Goal: Task Accomplishment & Management: Manage account settings

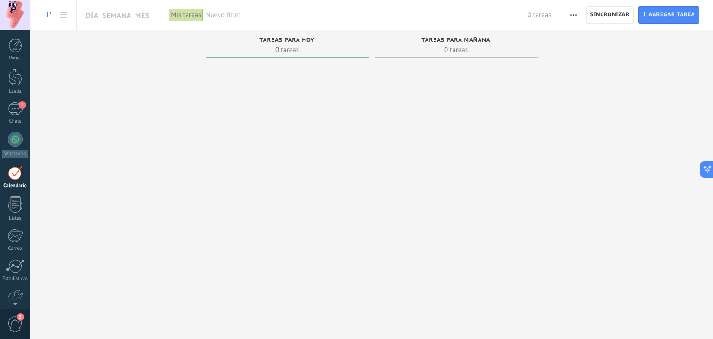
scroll to position [13, 0]
click at [19, 108] on span "1" at bounding box center [22, 104] width 7 height 7
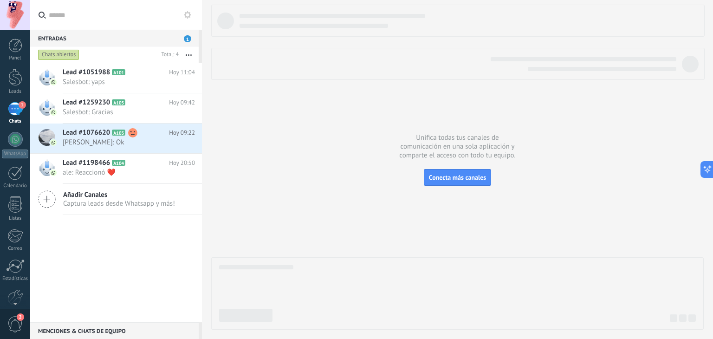
click at [184, 12] on icon at bounding box center [187, 14] width 7 height 7
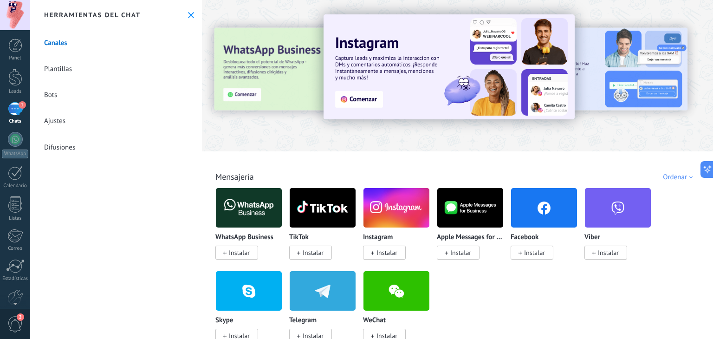
click at [55, 70] on link "Plantillas" at bounding box center [116, 69] width 172 height 26
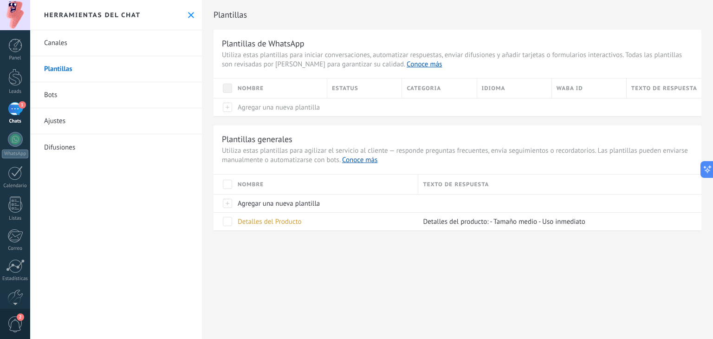
click at [52, 92] on link "Bots" at bounding box center [116, 95] width 172 height 26
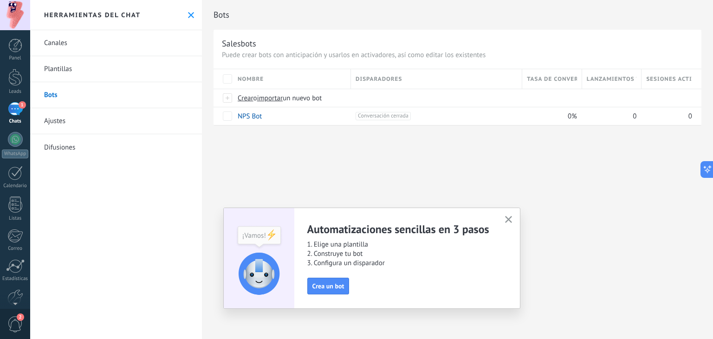
click at [507, 221] on icon "button" at bounding box center [508, 219] width 7 height 7
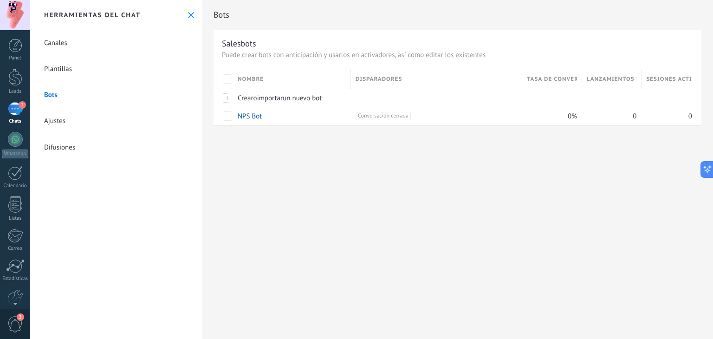
click at [19, 103] on span "1" at bounding box center [22, 104] width 7 height 7
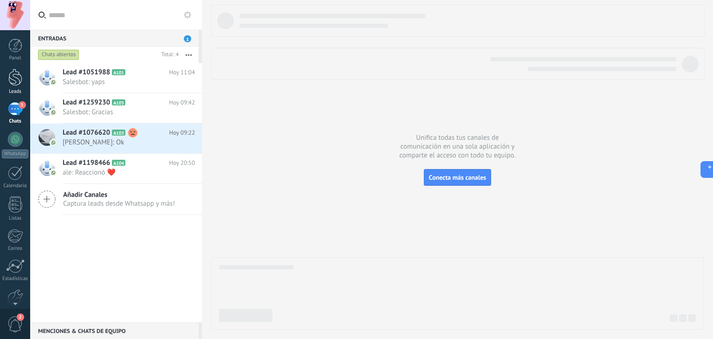
click at [13, 78] on div at bounding box center [15, 77] width 14 height 17
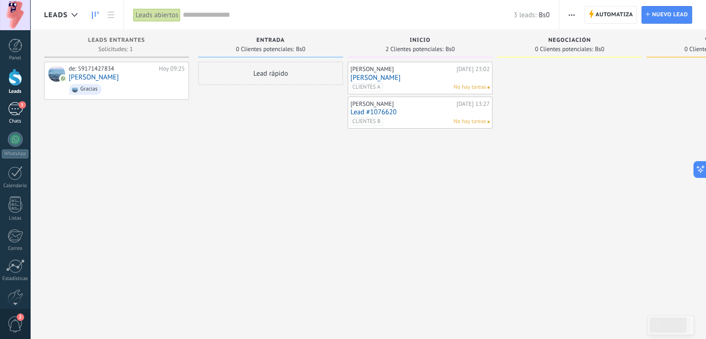
click at [11, 108] on div "1" at bounding box center [15, 108] width 15 height 13
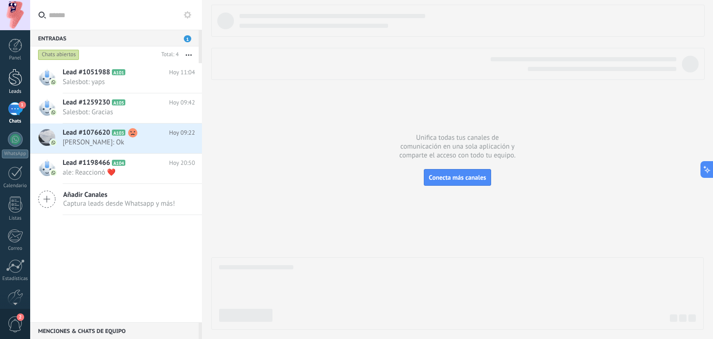
click at [17, 86] on link "Leads" at bounding box center [15, 82] width 30 height 26
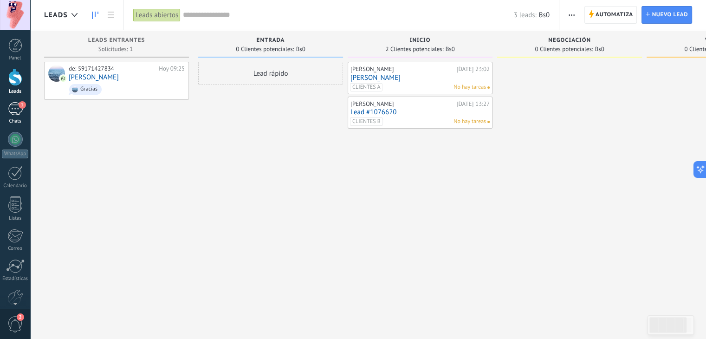
click at [10, 115] on div "1" at bounding box center [15, 108] width 15 height 13
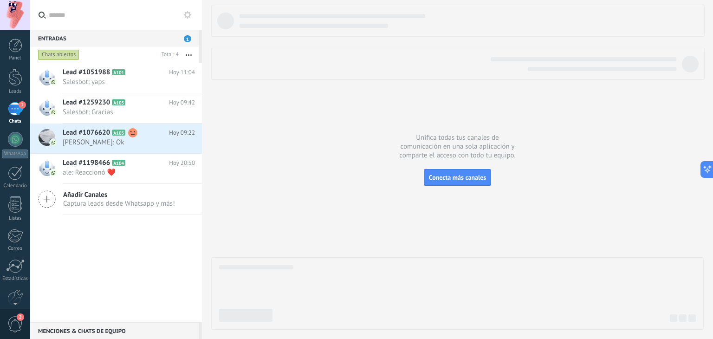
click at [196, 10] on label at bounding box center [116, 15] width 172 height 30
click at [194, 10] on input "text" at bounding box center [122, 15] width 146 height 30
click at [191, 12] on button at bounding box center [187, 14] width 11 height 11
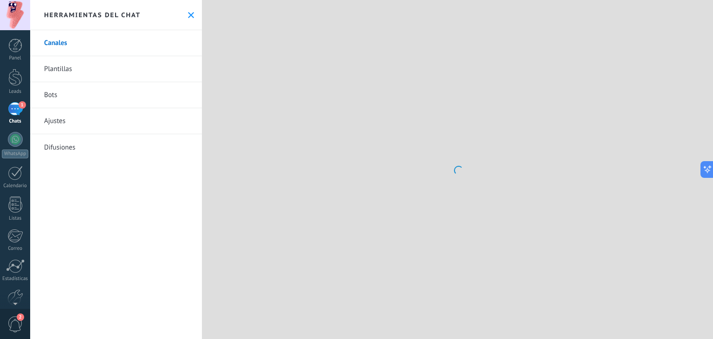
click at [82, 91] on link "Bots" at bounding box center [116, 95] width 172 height 26
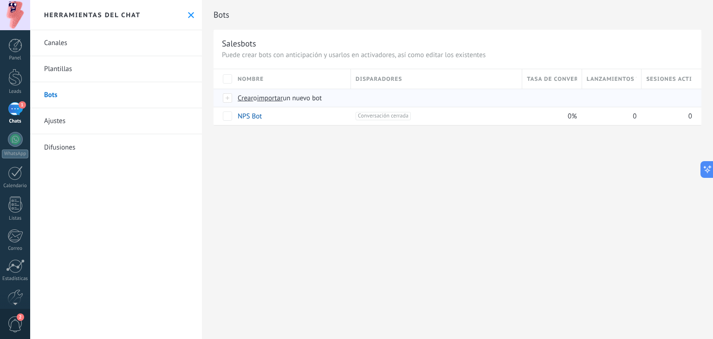
click at [241, 99] on span "Crear" at bounding box center [246, 98] width 16 height 9
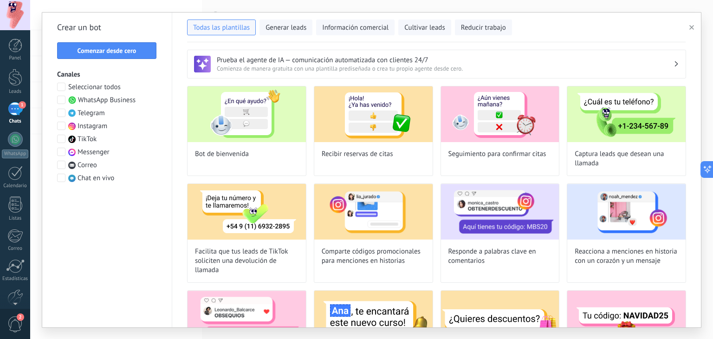
type input "**********"
click at [120, 48] on span "Comenzar desde cero" at bounding box center [106, 50] width 59 height 6
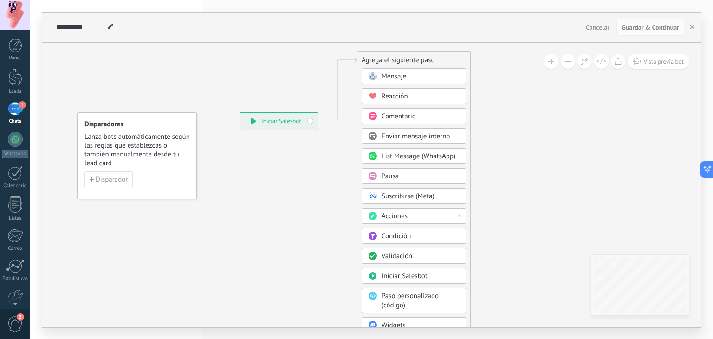
drag, startPoint x: 377, startPoint y: 147, endPoint x: 386, endPoint y: 56, distance: 91.4
click at [386, 56] on div "Agrega el siguiente paso" at bounding box center [413, 59] width 113 height 15
click at [411, 81] on div "Mensaje" at bounding box center [413, 76] width 104 height 16
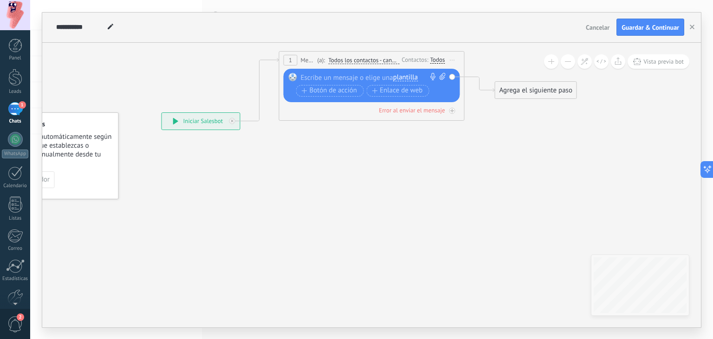
click at [365, 75] on div at bounding box center [370, 77] width 138 height 9
click at [317, 90] on span "Botón de acción" at bounding box center [330, 90] width 56 height 7
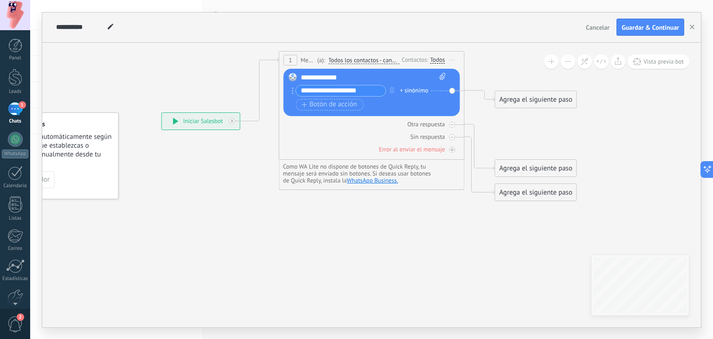
click at [444, 77] on icon at bounding box center [442, 76] width 6 height 7
click input "Subir" at bounding box center [0, 0] width 0 height 0
click at [367, 63] on span "Todos los contactos - canales seleccionados" at bounding box center [363, 60] width 71 height 7
click at [367, 63] on button "Todos los contactos - canales seleccionados" at bounding box center [381, 60] width 116 height 17
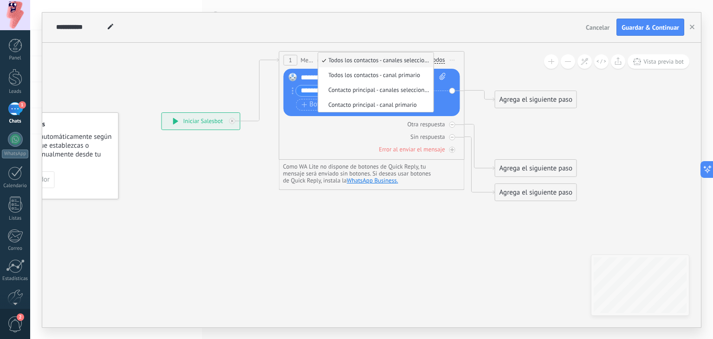
click at [369, 62] on span "Todos los contactos - canales seleccionados" at bounding box center [374, 60] width 112 height 8
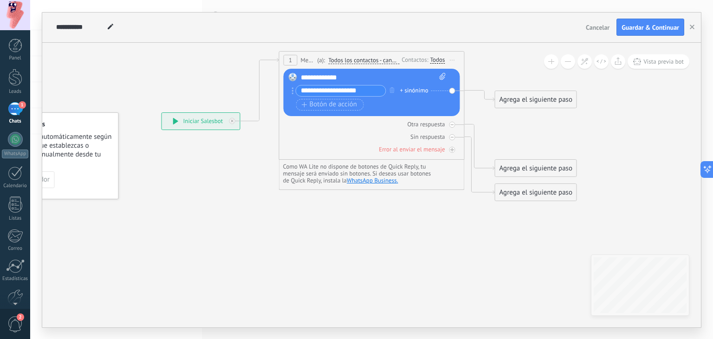
click at [435, 60] on div "Todos" at bounding box center [437, 59] width 15 height 7
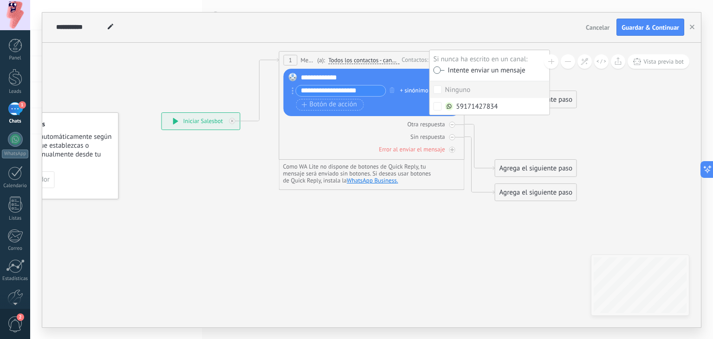
click at [437, 73] on div at bounding box center [438, 71] width 11 height 8
click at [411, 77] on div "**********" at bounding box center [374, 77] width 146 height 9
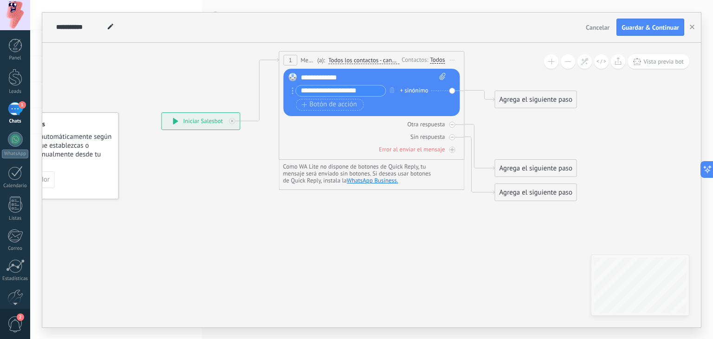
click at [364, 89] on input "**********" at bounding box center [341, 90] width 90 height 11
type input "*"
click at [360, 88] on input "text" at bounding box center [341, 90] width 90 height 11
type input "*"
click at [375, 136] on div "Sin respuesta" at bounding box center [371, 136] width 176 height 9
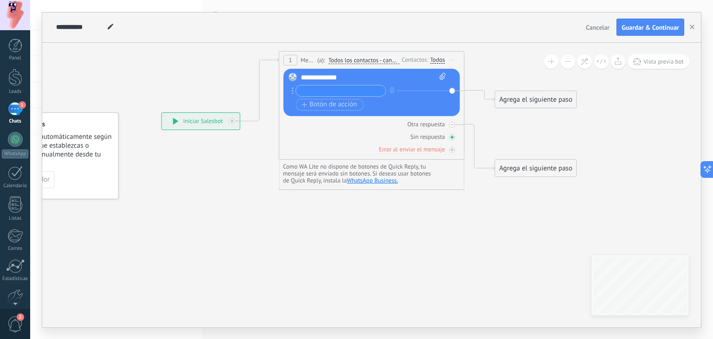
click at [432, 138] on div "Sin respuesta" at bounding box center [427, 137] width 34 height 8
click at [317, 90] on input "text" at bounding box center [341, 90] width 90 height 11
type input "**********"
click at [495, 126] on icon at bounding box center [353, 114] width 848 height 590
click at [438, 61] on div "Todos" at bounding box center [437, 59] width 15 height 7
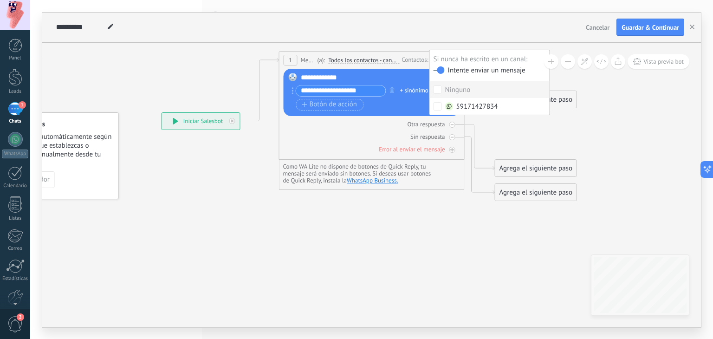
click at [441, 43] on icon at bounding box center [353, 114] width 848 height 590
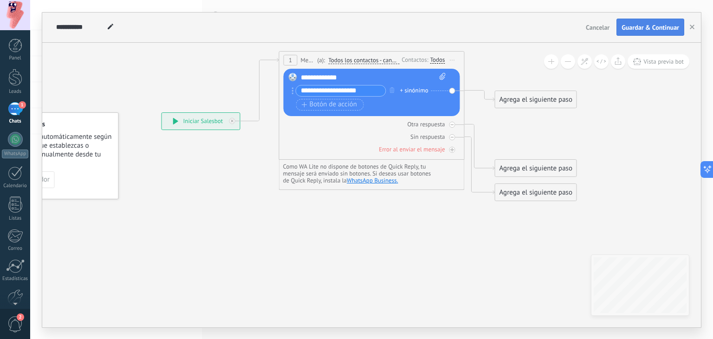
click at [638, 25] on span "Guardar & Continuar" at bounding box center [650, 27] width 58 height 6
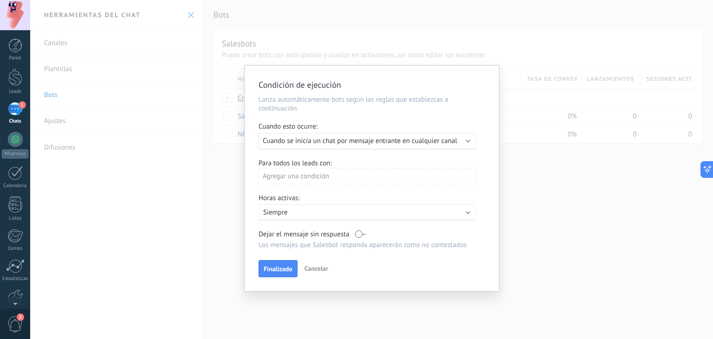
click at [311, 265] on span "Cancelar" at bounding box center [316, 268] width 24 height 8
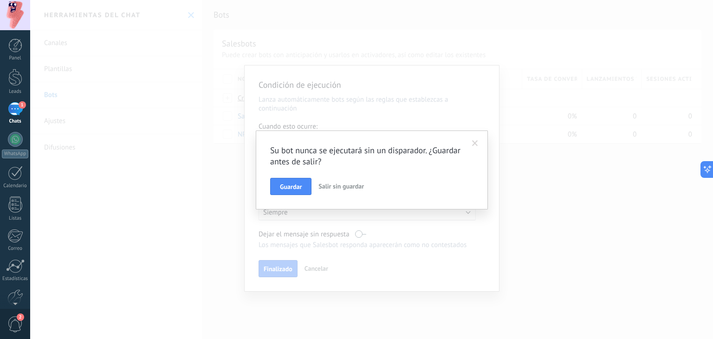
click at [325, 192] on button "Salir sin guardar" at bounding box center [341, 187] width 53 height 18
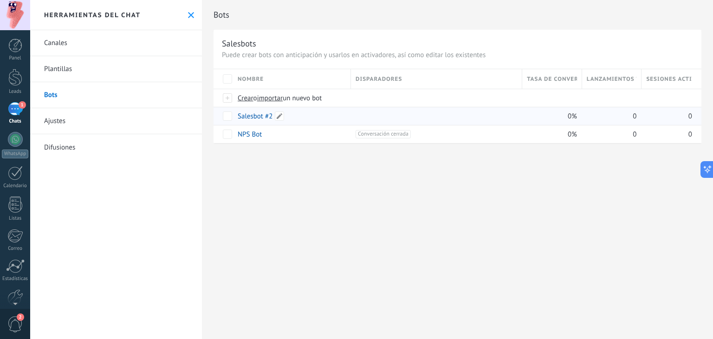
click at [272, 119] on div "Salesbot #2" at bounding box center [289, 116] width 113 height 18
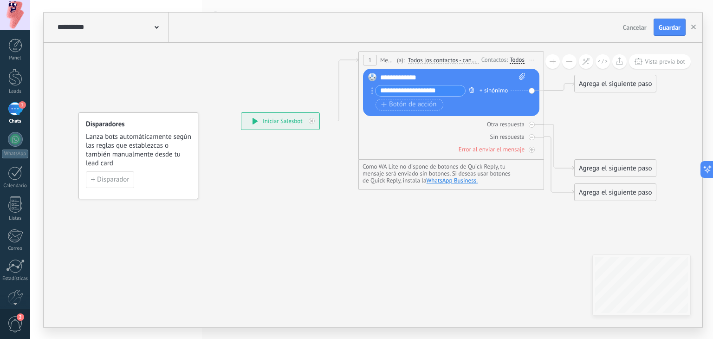
click at [468, 89] on button "button" at bounding box center [471, 90] width 10 height 12
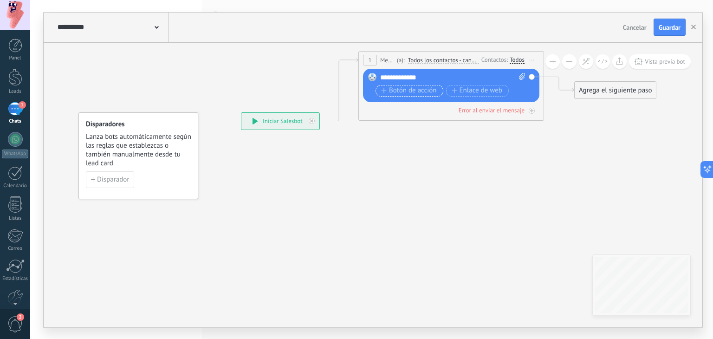
click at [416, 87] on span "Botón de acción" at bounding box center [409, 90] width 56 height 7
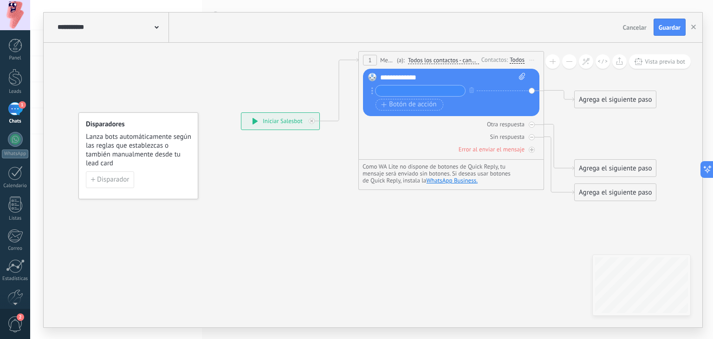
click at [408, 92] on input "text" at bounding box center [420, 90] width 90 height 11
type input "*"
type input "**********"
click at [414, 122] on div "Otra respuesta" at bounding box center [451, 124] width 176 height 9
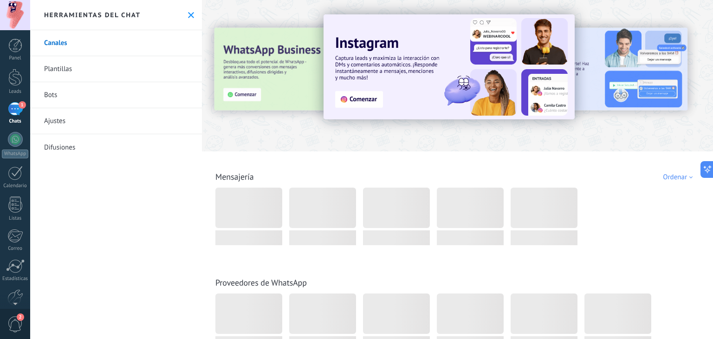
click at [44, 98] on link "Bots" at bounding box center [116, 95] width 172 height 26
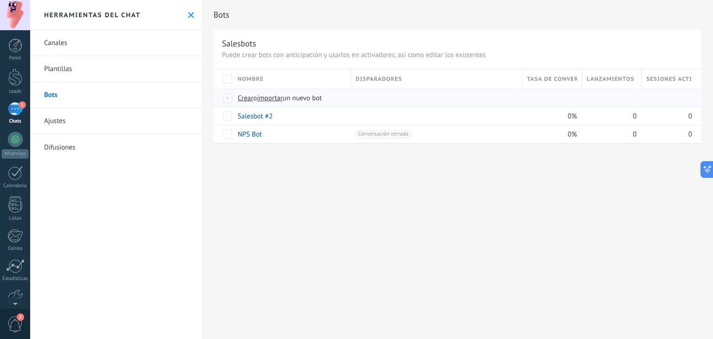
drag, startPoint x: 542, startPoint y: 120, endPoint x: 231, endPoint y: 97, distance: 312.2
click at [231, 97] on div at bounding box center [228, 98] width 10 height 8
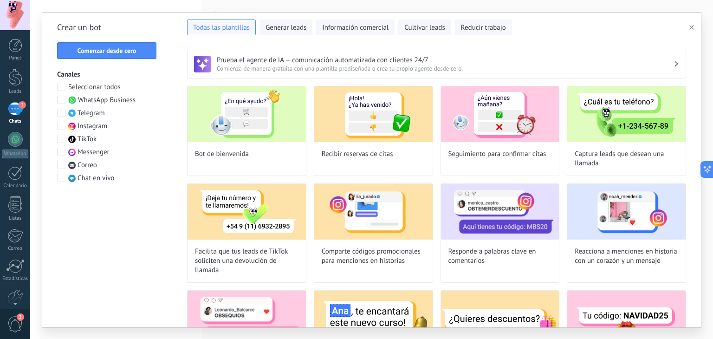
type input "**********"
click at [121, 55] on button "Comenzar desde cero" at bounding box center [106, 50] width 99 height 17
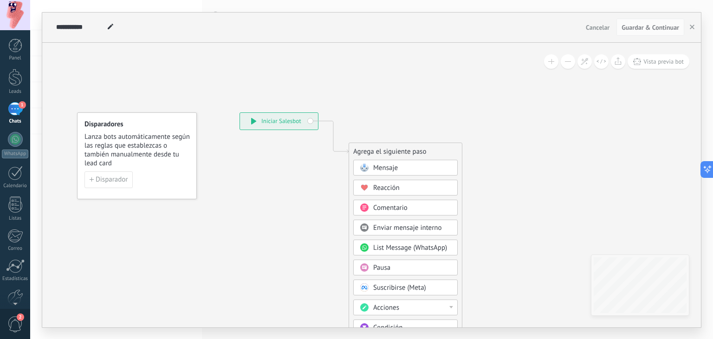
click at [366, 161] on div "Mensaje" at bounding box center [405, 168] width 104 height 16
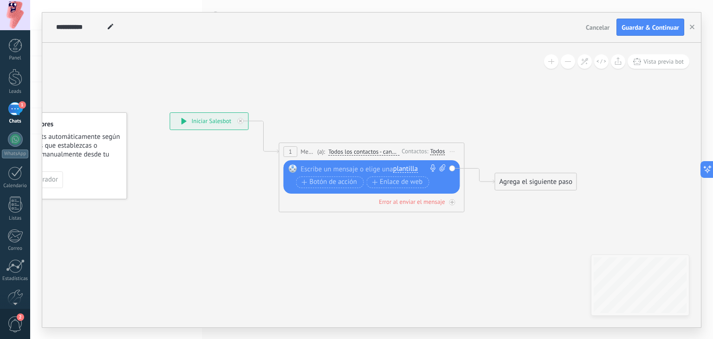
click at [367, 167] on div at bounding box center [370, 168] width 138 height 9
click at [528, 185] on div "Agrega el siguiente paso" at bounding box center [535, 181] width 81 height 15
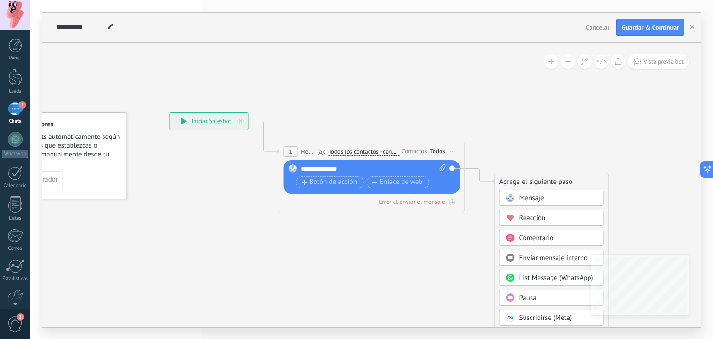
click at [512, 194] on rect at bounding box center [510, 197] width 8 height 8
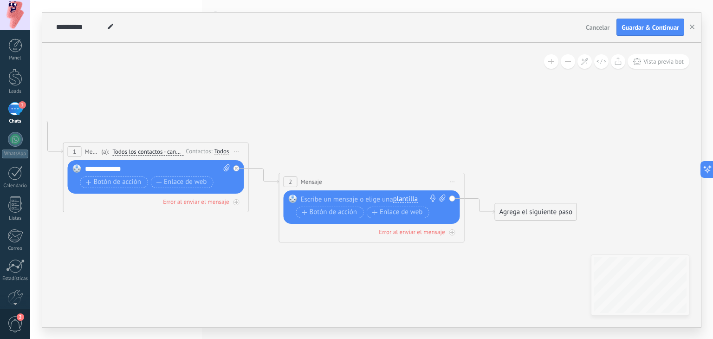
click at [451, 182] on span "Iniciar vista previa aquí Cambiar nombre Duplicar [GEOGRAPHIC_DATA]" at bounding box center [452, 181] width 15 height 13
click at [469, 245] on div "Borrar" at bounding box center [495, 242] width 92 height 16
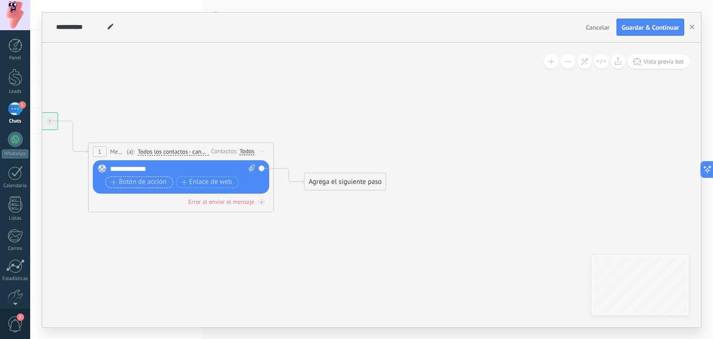
click at [137, 181] on span "Botón de acción" at bounding box center [139, 181] width 56 height 7
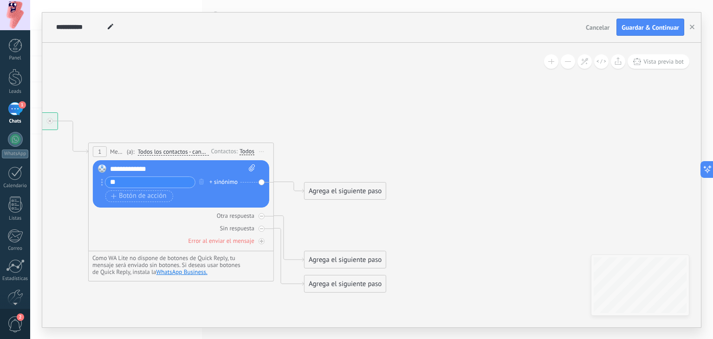
type input "*"
click at [260, 183] on div "Reemplazar Quitar Convertir a mensaje de voz Arrastre la imagen aquí para adjun…" at bounding box center [181, 183] width 176 height 47
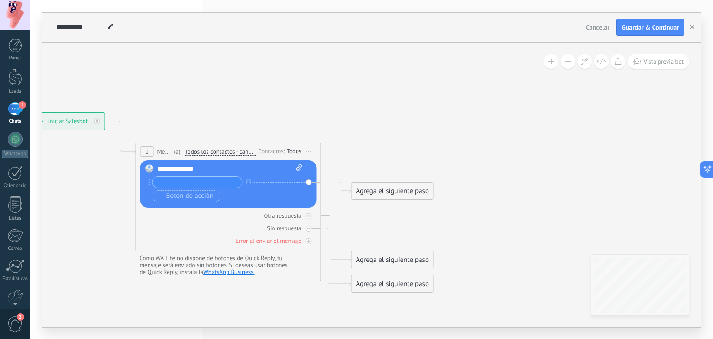
click at [162, 178] on input "text" at bounding box center [198, 182] width 90 height 11
click at [248, 179] on icon "button" at bounding box center [248, 182] width 5 height 6
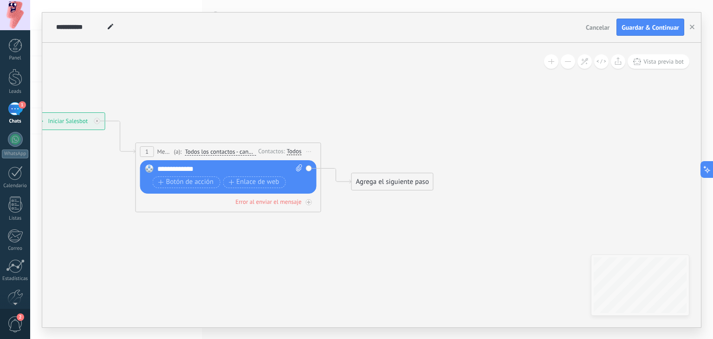
click at [258, 188] on div "Botón de acción Enlace de web" at bounding box center [227, 183] width 149 height 14
click at [244, 180] on span "Enlace de web" at bounding box center [253, 181] width 51 height 7
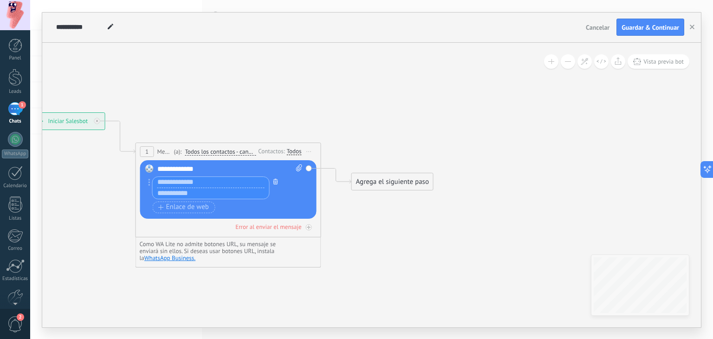
click at [274, 182] on icon "button" at bounding box center [275, 182] width 5 height 6
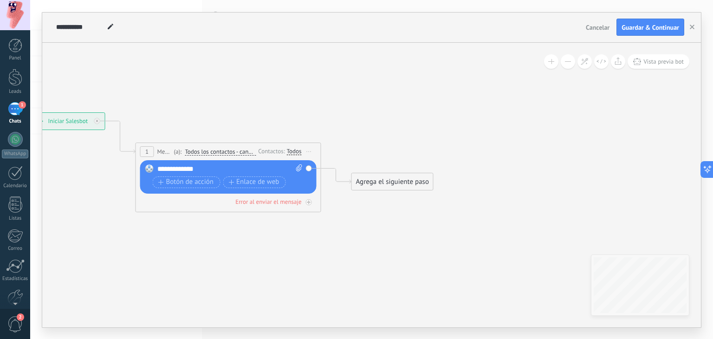
click at [290, 149] on div "Todos" at bounding box center [294, 151] width 15 height 7
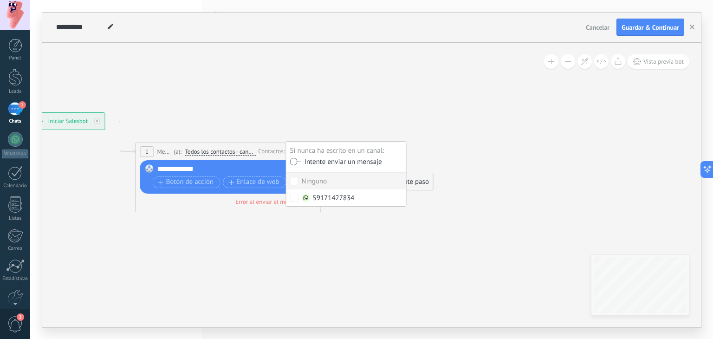
click at [294, 163] on label at bounding box center [295, 161] width 11 height 6
click at [219, 153] on span "Todos los contactos - canales seleccionados" at bounding box center [220, 151] width 71 height 7
click at [219, 153] on button "Todos los contactos - canales seleccionados" at bounding box center [238, 151] width 116 height 17
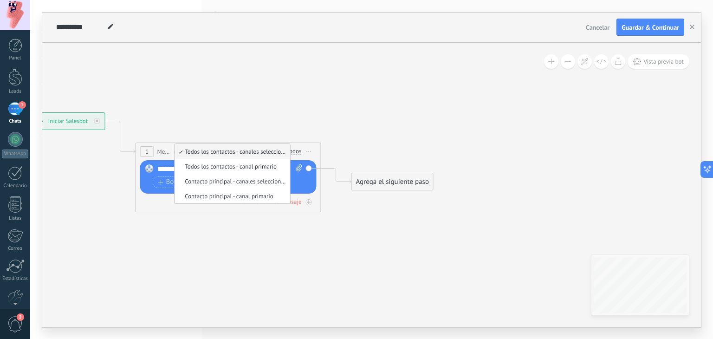
click at [217, 154] on span "Todos los contactos - canales seleccionados" at bounding box center [230, 152] width 112 height 8
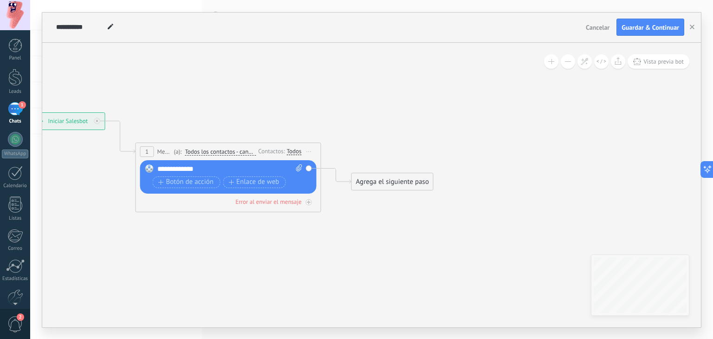
click at [161, 151] on span "Mensaje" at bounding box center [164, 151] width 14 height 9
click at [202, 171] on div "**********" at bounding box center [230, 168] width 146 height 9
click at [308, 168] on div "Reemplazar Quitar Convertir a mensaje de voz Arrastre la imagen aquí para adjun…" at bounding box center [228, 176] width 176 height 33
click at [185, 183] on span "Botón de acción" at bounding box center [186, 181] width 56 height 7
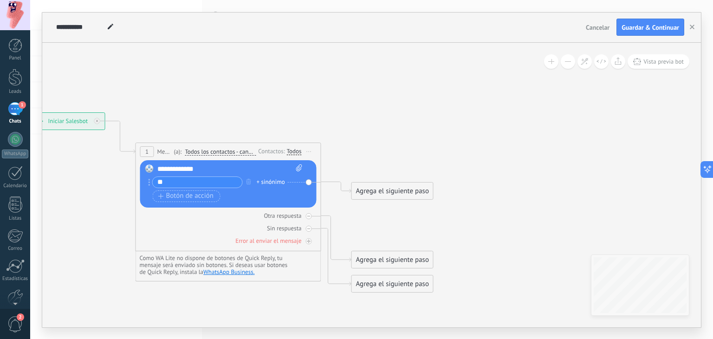
type input "*"
click at [110, 191] on icon at bounding box center [213, 202] width 839 height 644
click at [360, 189] on div "Agrega el siguiente paso" at bounding box center [392, 190] width 81 height 15
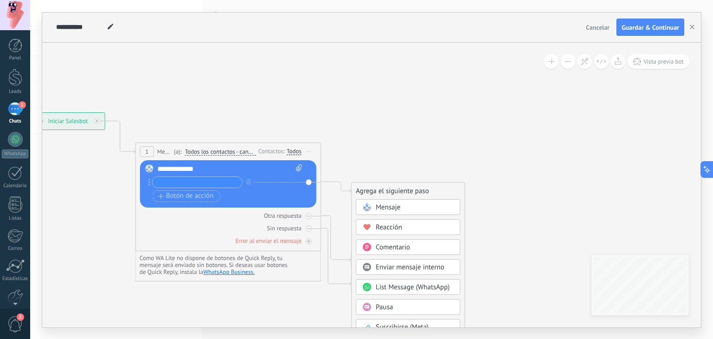
click at [372, 170] on icon at bounding box center [213, 202] width 839 height 644
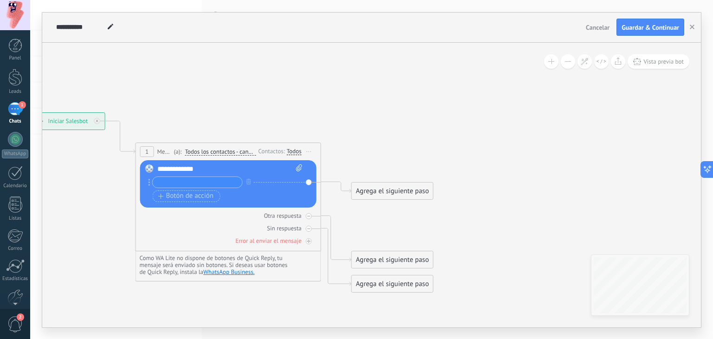
click at [377, 197] on div "Agrega el siguiente paso" at bounding box center [392, 190] width 81 height 15
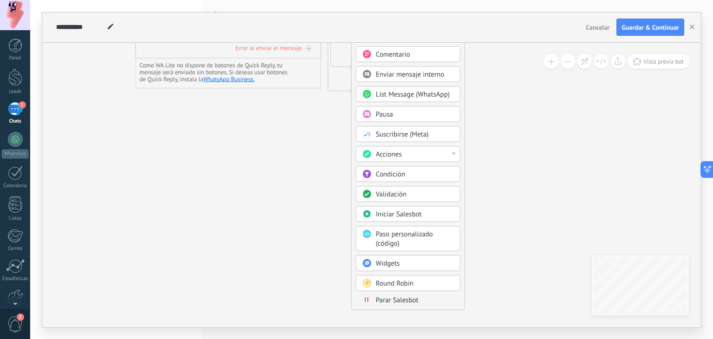
click at [380, 297] on span "Parar Salesbot" at bounding box center [397, 299] width 43 height 9
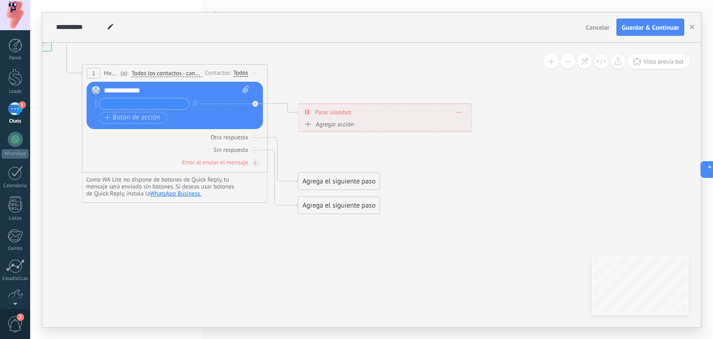
click at [120, 99] on input "text" at bounding box center [144, 103] width 90 height 11
type input "*"
click at [195, 101] on icon "button" at bounding box center [195, 103] width 5 height 6
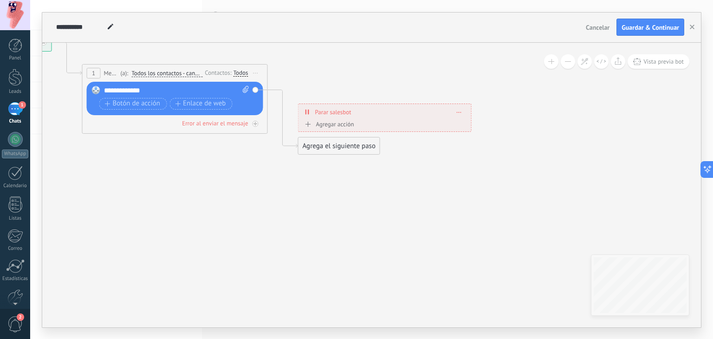
click at [318, 124] on div "Agregar acción" at bounding box center [329, 124] width 52 height 7
click at [318, 124] on button "Conversación marcada como cerrada" at bounding box center [356, 124] width 116 height 17
click at [278, 167] on icon at bounding box center [160, 124] width 839 height 644
click at [631, 26] on span "Guardar & Continuar" at bounding box center [650, 27] width 58 height 6
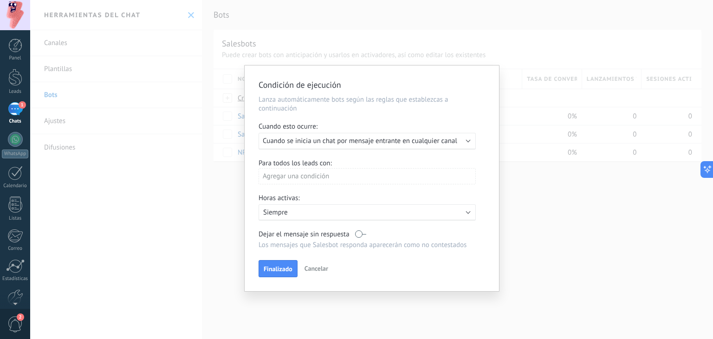
click at [308, 270] on span "Cancelar" at bounding box center [316, 268] width 24 height 8
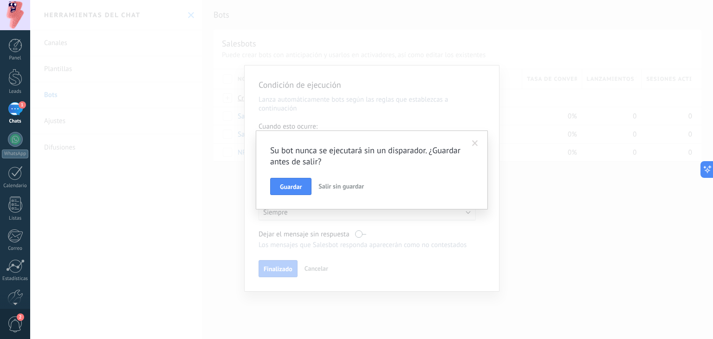
click at [327, 184] on span "Salir sin guardar" at bounding box center [340, 186] width 45 height 8
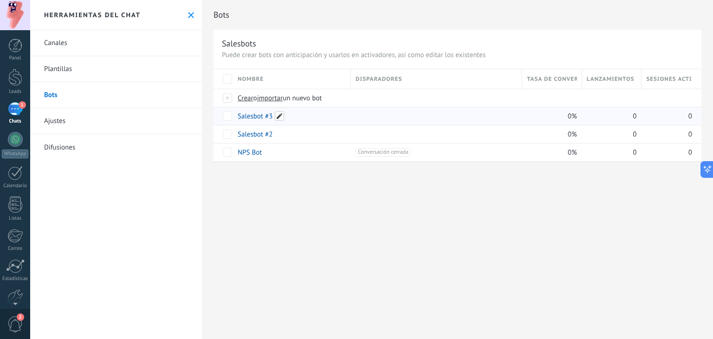
click at [277, 116] on span at bounding box center [279, 115] width 9 height 9
type input "*"
type input "**********"
click at [264, 135] on span "Guardar" at bounding box center [259, 137] width 22 height 6
click at [13, 76] on div at bounding box center [15, 77] width 14 height 17
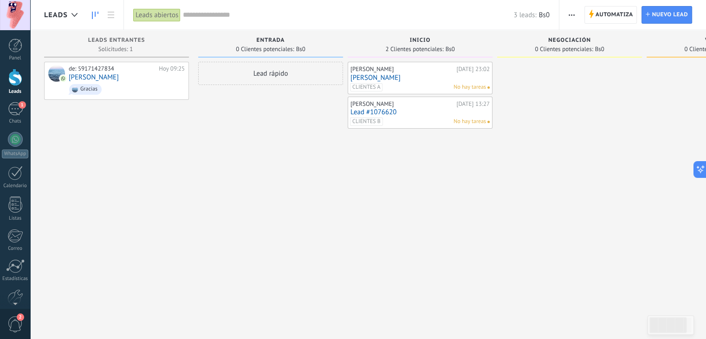
click at [18, 73] on div at bounding box center [15, 77] width 14 height 17
click at [71, 16] on icon at bounding box center [74, 15] width 6 height 4
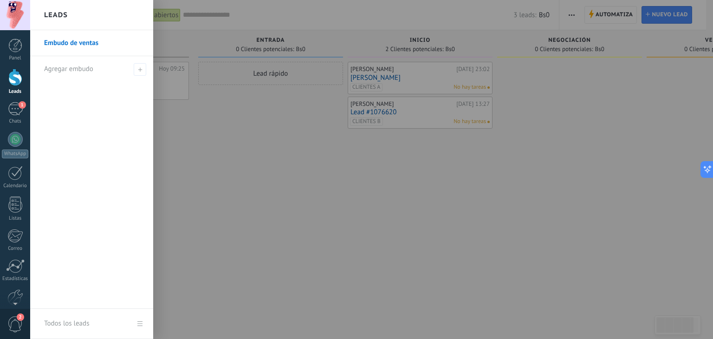
click at [67, 40] on link "Embudo de ventas" at bounding box center [94, 43] width 100 height 26
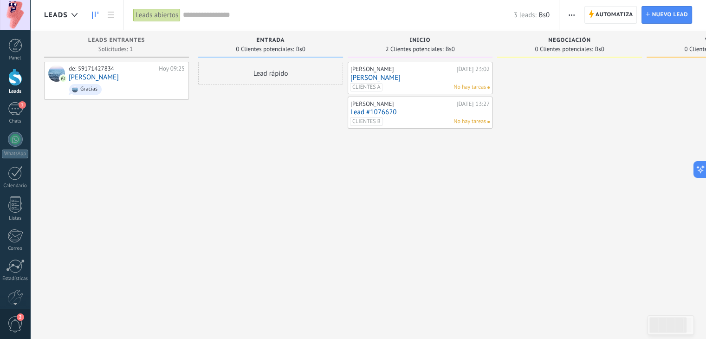
click at [570, 13] on span "button" at bounding box center [571, 15] width 6 height 18
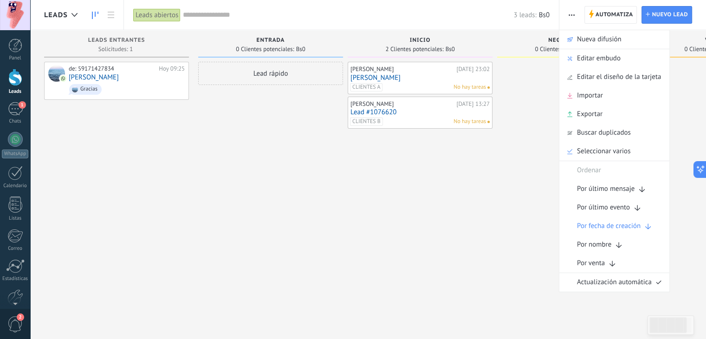
click at [570, 13] on span "button" at bounding box center [571, 15] width 6 height 18
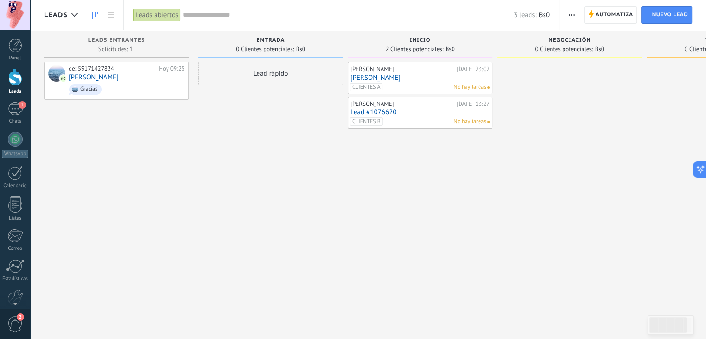
click at [573, 14] on icon "button" at bounding box center [571, 14] width 6 height 1
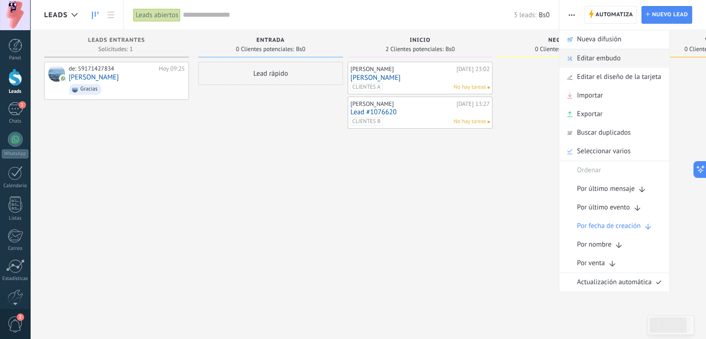
click at [579, 62] on span "Editar embudo" at bounding box center [599, 58] width 44 height 19
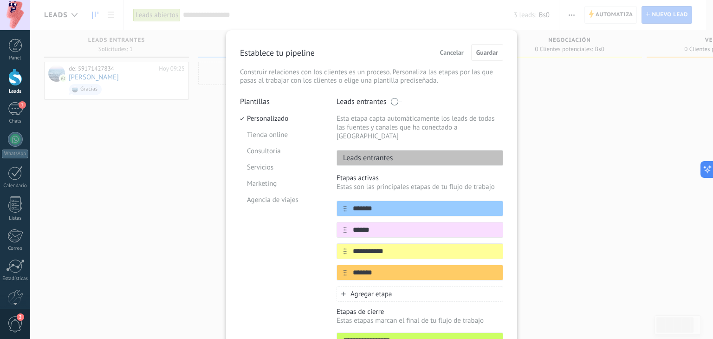
click at [451, 45] on div "Cancelar Guardar" at bounding box center [469, 52] width 67 height 17
click at [448, 54] on span "Cancelar" at bounding box center [452, 52] width 24 height 6
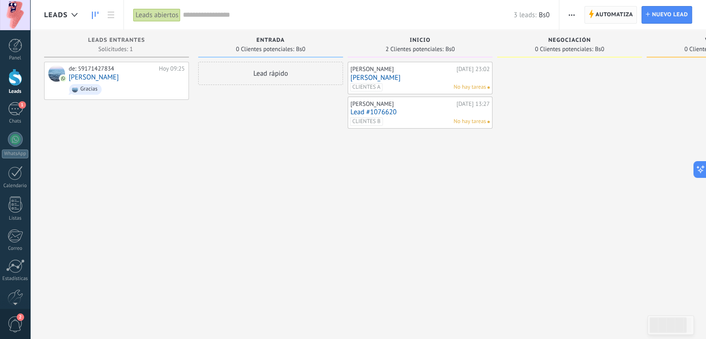
click at [588, 16] on icon at bounding box center [590, 14] width 5 height 8
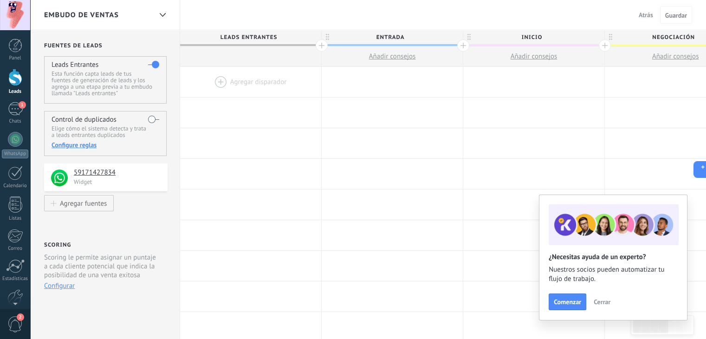
click at [599, 305] on span "Cerrar" at bounding box center [601, 301] width 17 height 6
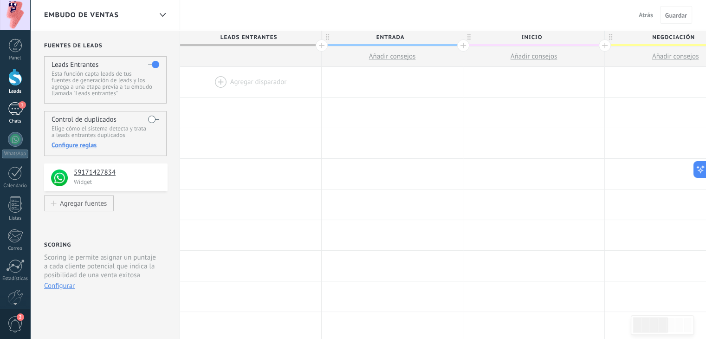
click at [16, 108] on div "1" at bounding box center [15, 108] width 15 height 13
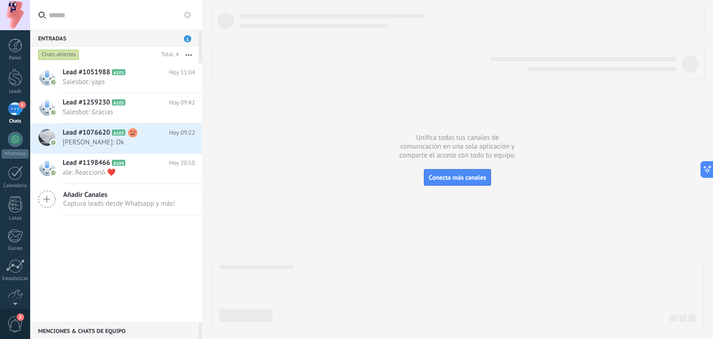
click at [186, 18] on icon at bounding box center [187, 14] width 7 height 7
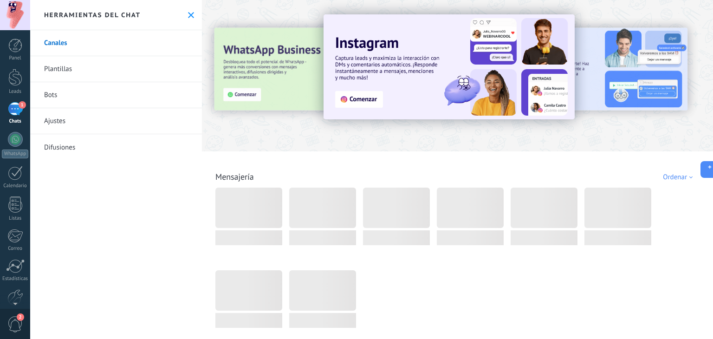
click at [102, 89] on link "Bots" at bounding box center [116, 95] width 172 height 26
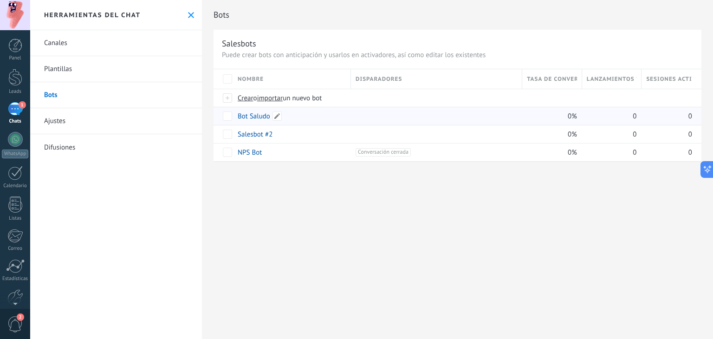
click at [251, 115] on link "Bot Saludo" at bounding box center [254, 116] width 32 height 9
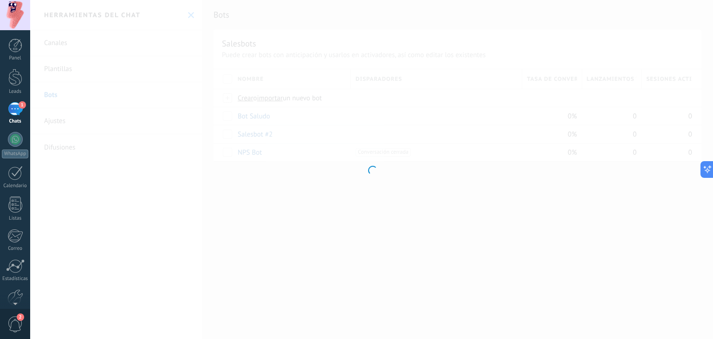
type input "**********"
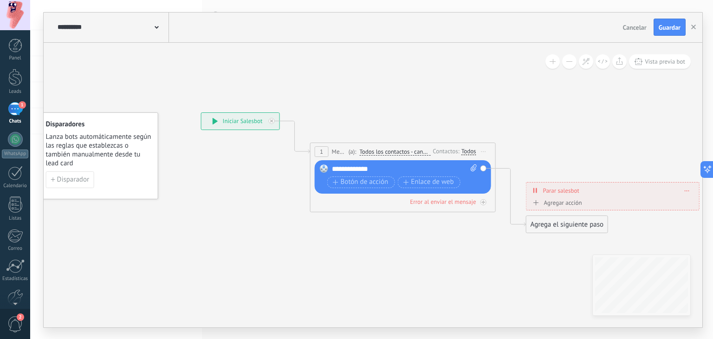
click at [547, 223] on div "Agrega el siguiente paso" at bounding box center [566, 224] width 81 height 15
click at [544, 242] on rect at bounding box center [541, 240] width 8 height 8
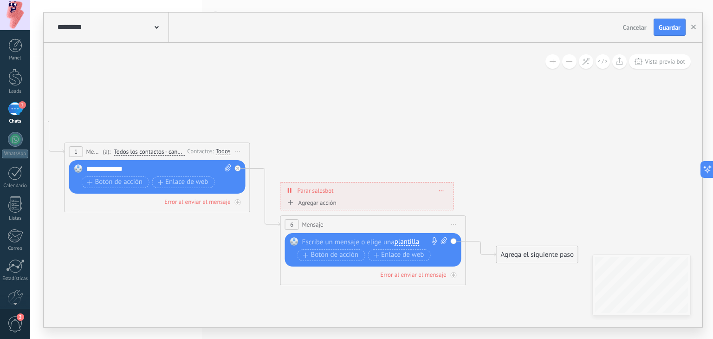
click at [348, 242] on div at bounding box center [371, 241] width 138 height 9
click at [241, 267] on icon at bounding box center [250, 198] width 1055 height 636
click at [454, 220] on span "Iniciar vista previa aquí Cambiar nombre Duplicar [GEOGRAPHIC_DATA]" at bounding box center [453, 224] width 15 height 13
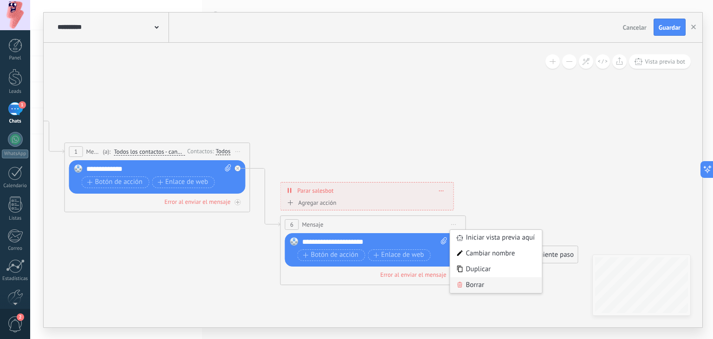
click at [475, 279] on div "Borrar" at bounding box center [496, 285] width 92 height 16
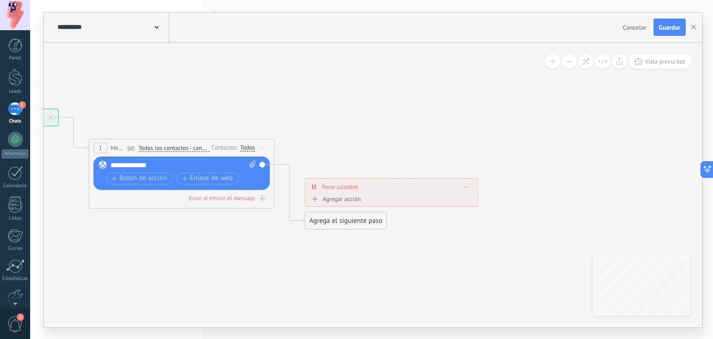
click at [171, 166] on div "**********" at bounding box center [183, 165] width 146 height 9
click at [11, 83] on div at bounding box center [15, 77] width 14 height 17
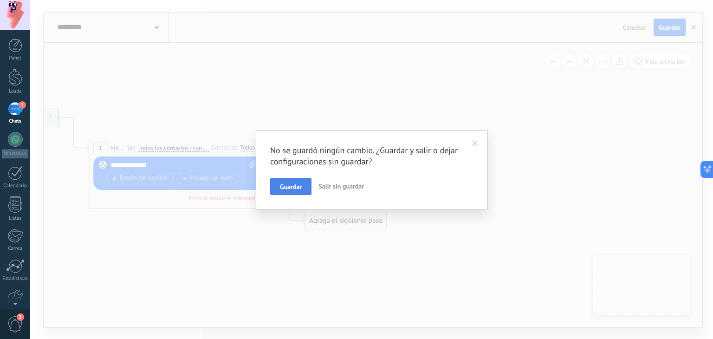
click at [291, 184] on span "Guardar" at bounding box center [291, 186] width 22 height 6
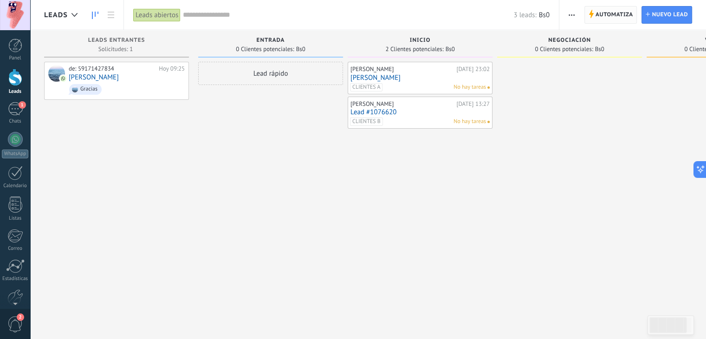
click at [611, 15] on span "Automatiza" at bounding box center [614, 14] width 38 height 17
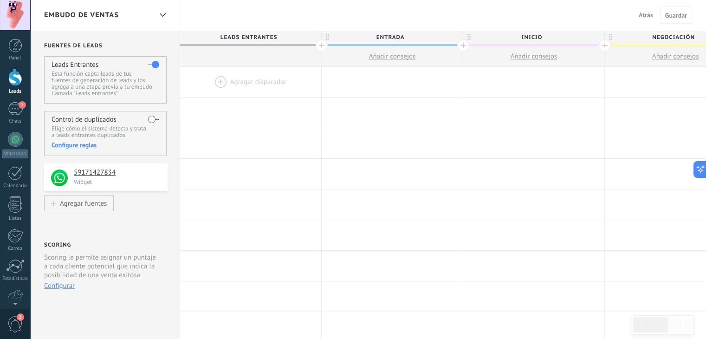
click at [233, 74] on div at bounding box center [250, 82] width 141 height 30
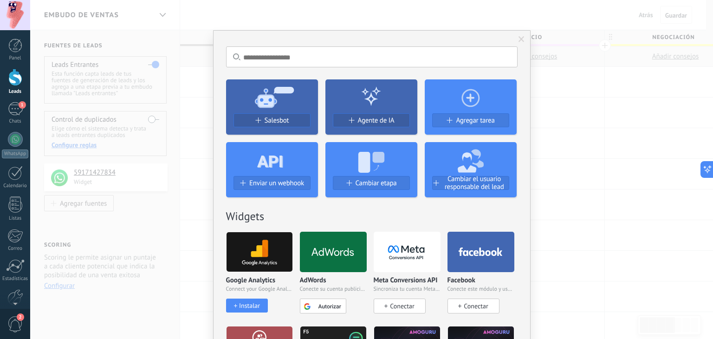
click at [281, 104] on icon at bounding box center [272, 96] width 92 height 33
click at [282, 124] on span "Salesbot" at bounding box center [276, 120] width 25 height 8
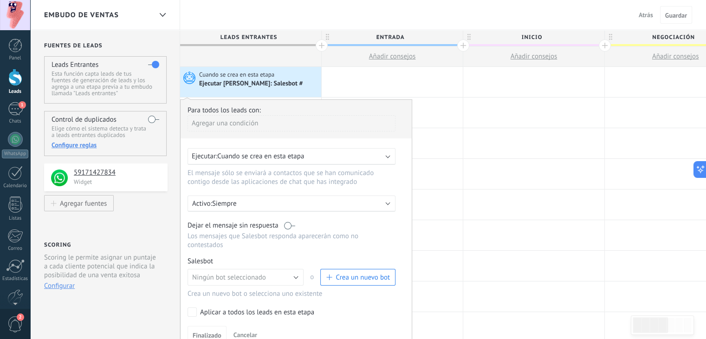
click at [209, 119] on div "Agregar una condición" at bounding box center [291, 123] width 208 height 16
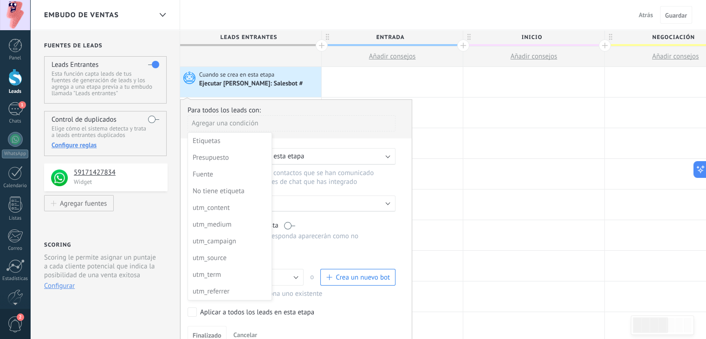
click at [212, 126] on div at bounding box center [295, 220] width 231 height 241
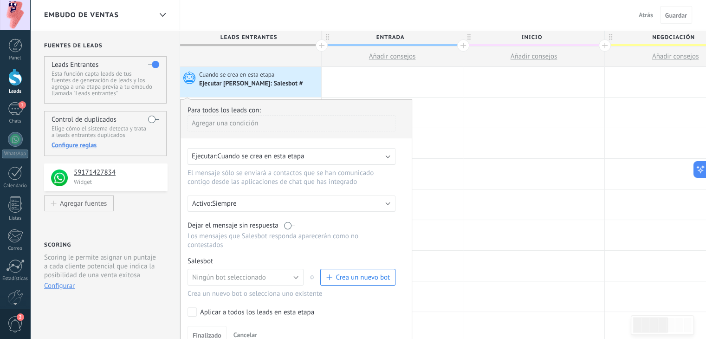
click at [236, 152] on span "Cuando se crea en esta etapa" at bounding box center [260, 156] width 87 height 9
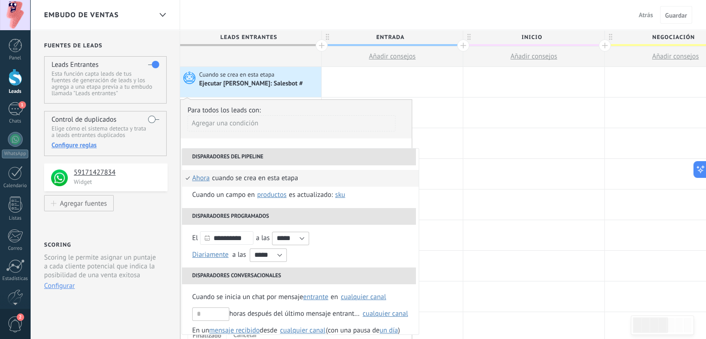
click at [236, 152] on li "Disparadores del pipeline" at bounding box center [299, 156] width 234 height 17
click at [287, 121] on div "Agregar una condición" at bounding box center [291, 123] width 208 height 16
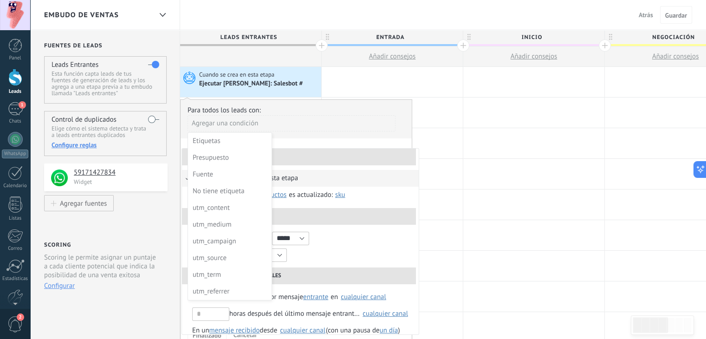
click at [341, 132] on div at bounding box center [295, 220] width 231 height 241
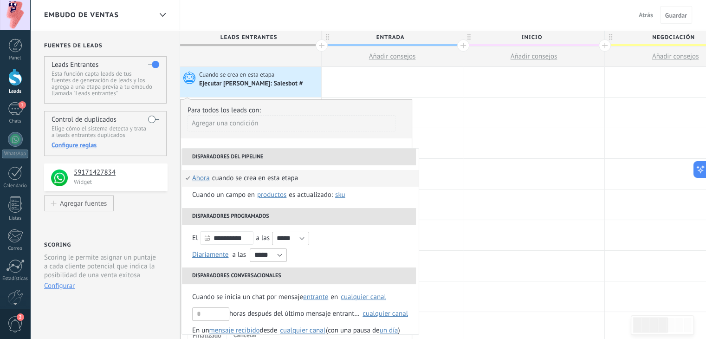
click at [206, 181] on span "ahora" at bounding box center [201, 178] width 18 height 17
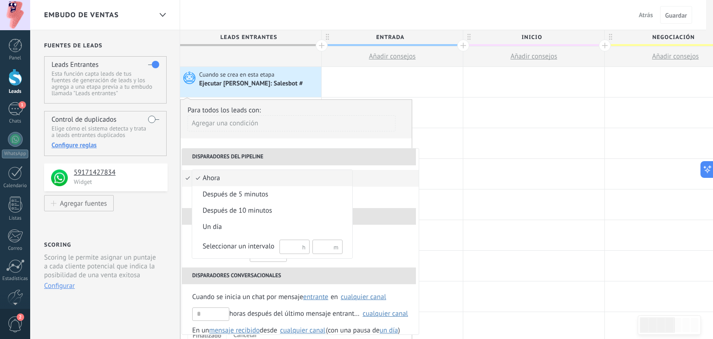
click at [207, 180] on span "ahora" at bounding box center [267, 178] width 150 height 9
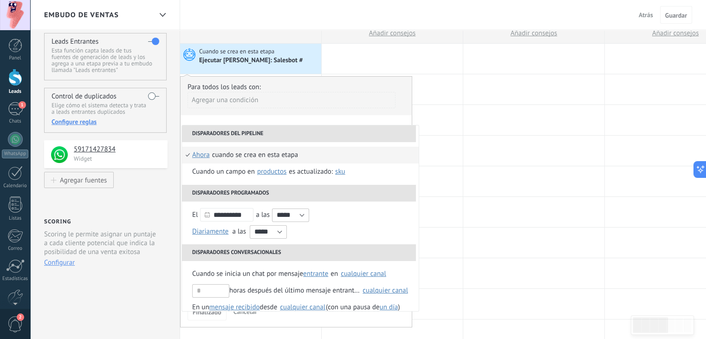
click at [214, 132] on li "Disparadores del pipeline" at bounding box center [299, 133] width 234 height 17
click at [228, 194] on li "Disparadores programados" at bounding box center [299, 193] width 234 height 17
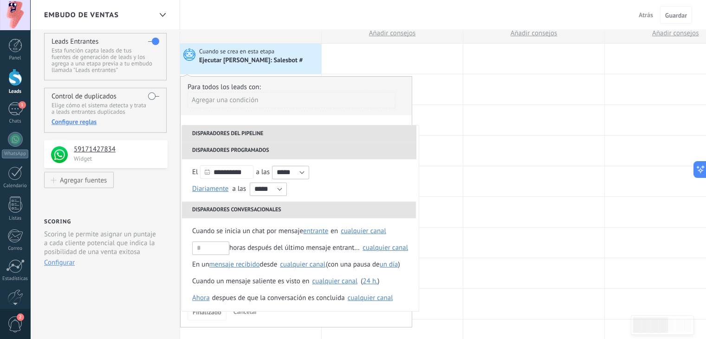
click at [229, 206] on li "Disparadores conversacionales" at bounding box center [299, 209] width 234 height 17
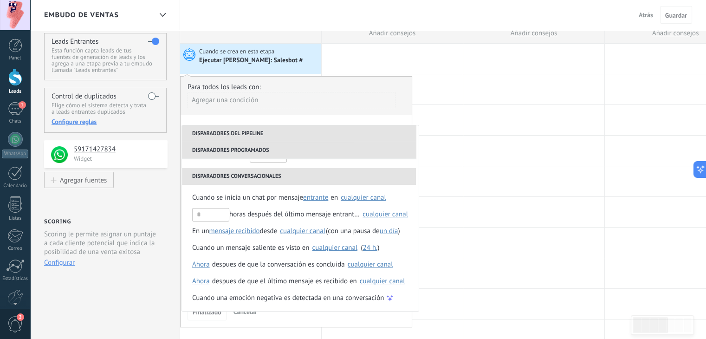
click at [221, 180] on li "Disparadores conversacionales" at bounding box center [299, 176] width 234 height 17
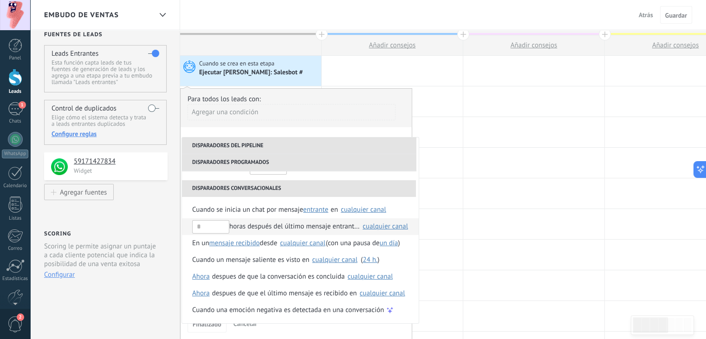
scroll to position [0, 0]
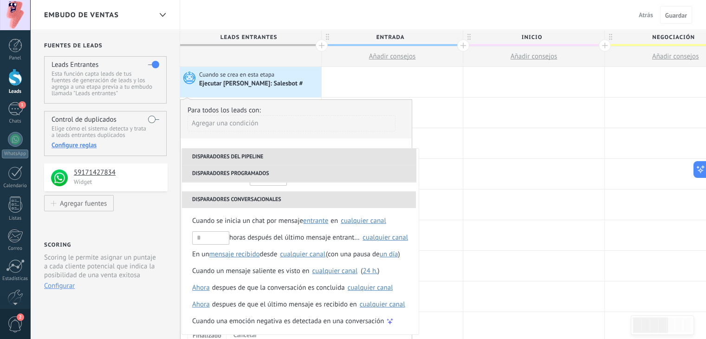
click at [225, 206] on li "Disparadores conversacionales" at bounding box center [299, 199] width 234 height 17
click at [225, 176] on li "Disparadores programados" at bounding box center [299, 173] width 234 height 17
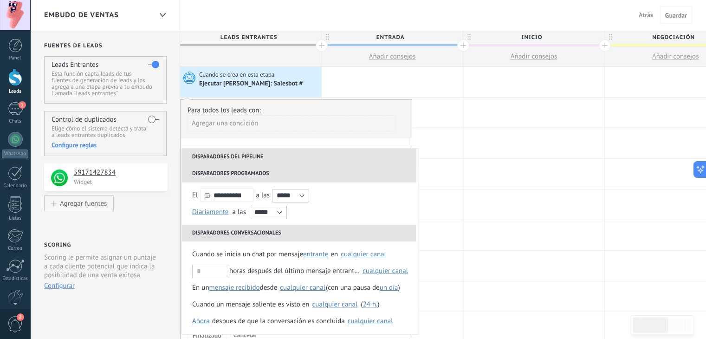
click at [225, 176] on li "Disparadores programados" at bounding box center [299, 173] width 234 height 17
click at [228, 172] on li "Disparadores programados" at bounding box center [299, 173] width 234 height 17
click at [218, 154] on li "Disparadores del pipeline" at bounding box center [299, 156] width 234 height 17
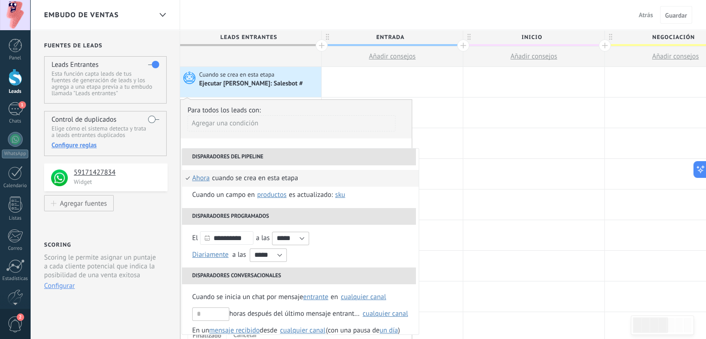
click at [218, 154] on li "Disparadores del pipeline" at bounding box center [299, 156] width 234 height 17
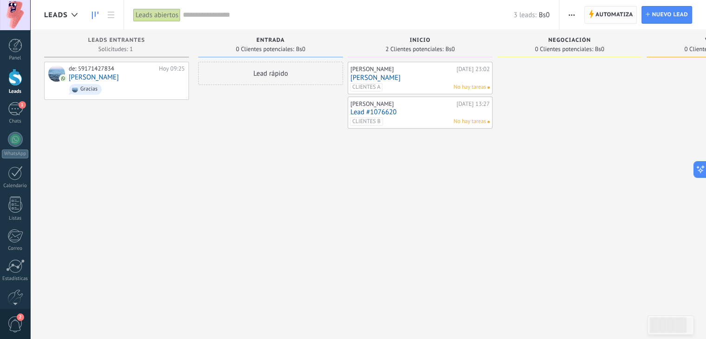
click at [616, 15] on span "Automatiza" at bounding box center [614, 14] width 38 height 17
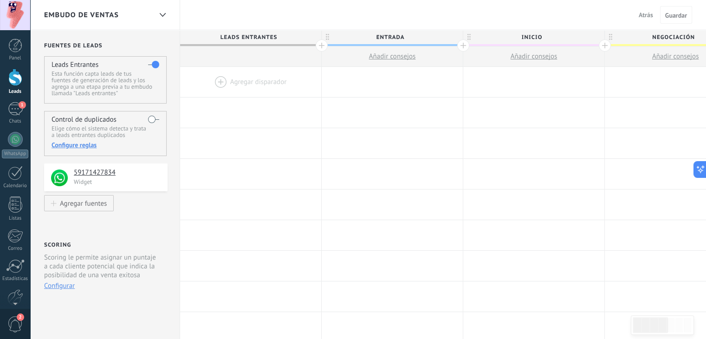
click at [246, 85] on div at bounding box center [250, 82] width 141 height 30
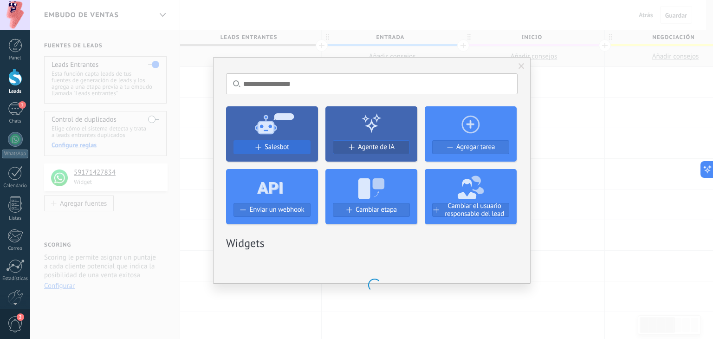
click at [269, 152] on button "Salesbot" at bounding box center [271, 147] width 77 height 14
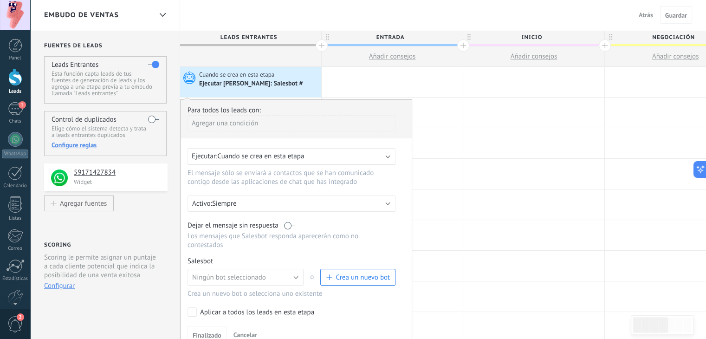
click at [286, 225] on label at bounding box center [289, 225] width 11 height 9
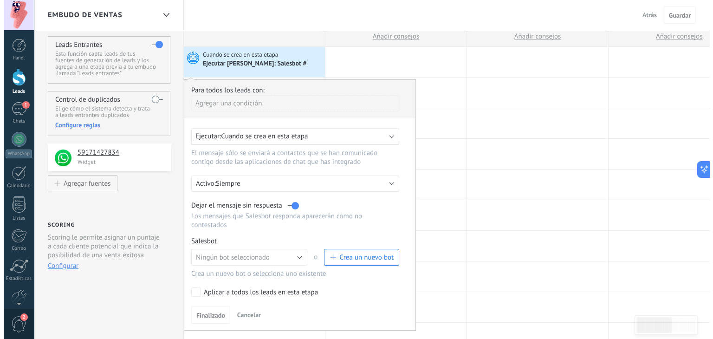
scroll to position [24, 0]
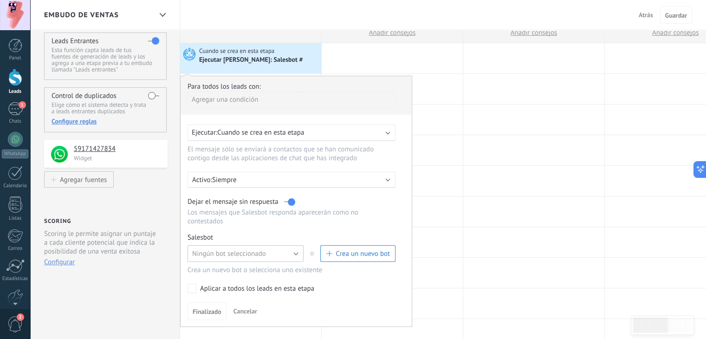
click at [280, 245] on button "Ningún bot seleccionado" at bounding box center [245, 253] width 116 height 17
click at [218, 265] on span "Bot Saludo" at bounding box center [241, 269] width 118 height 9
click at [202, 302] on button "Finalizado" at bounding box center [206, 311] width 39 height 18
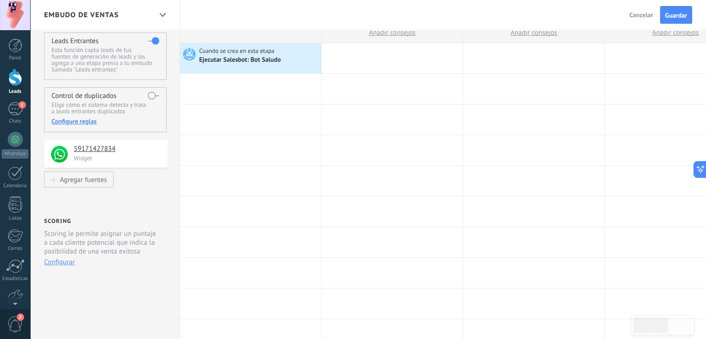
click at [17, 82] on div at bounding box center [15, 77] width 14 height 17
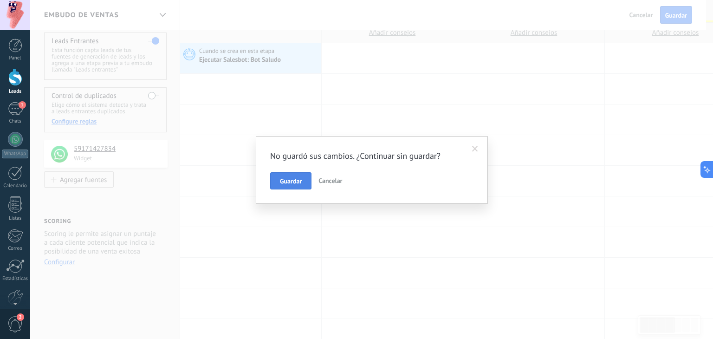
click at [278, 177] on button "Guardar" at bounding box center [290, 181] width 41 height 18
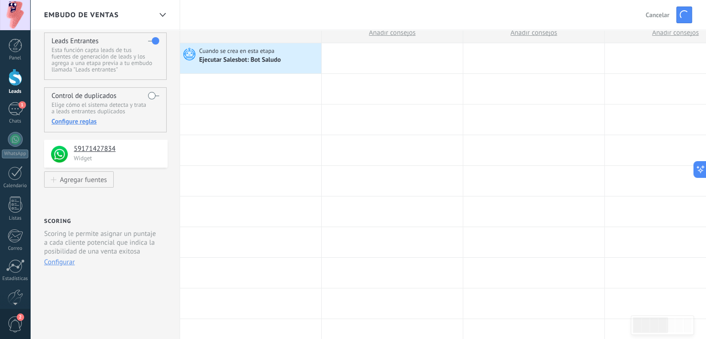
click at [15, 82] on div at bounding box center [15, 77] width 14 height 17
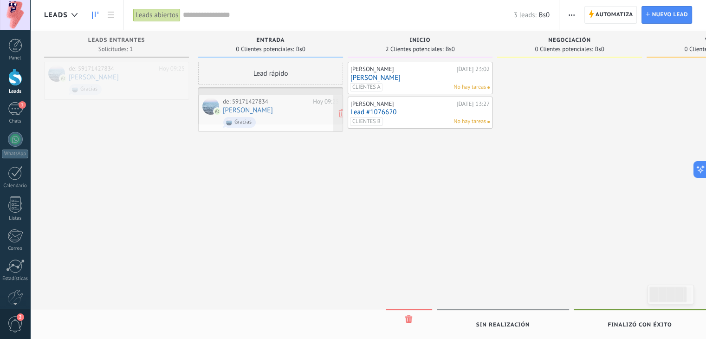
drag, startPoint x: 130, startPoint y: 79, endPoint x: 284, endPoint y: 113, distance: 157.7
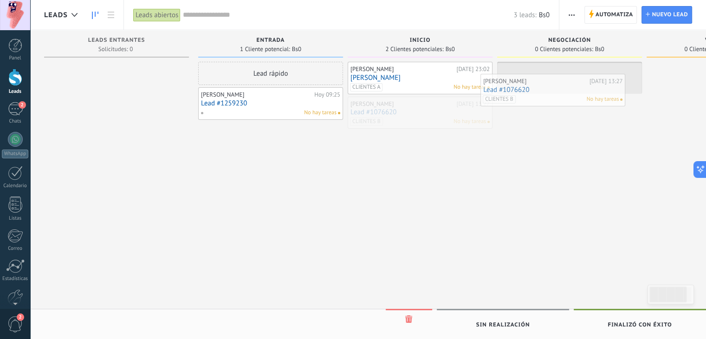
drag, startPoint x: 414, startPoint y: 116, endPoint x: 562, endPoint y: 84, distance: 151.8
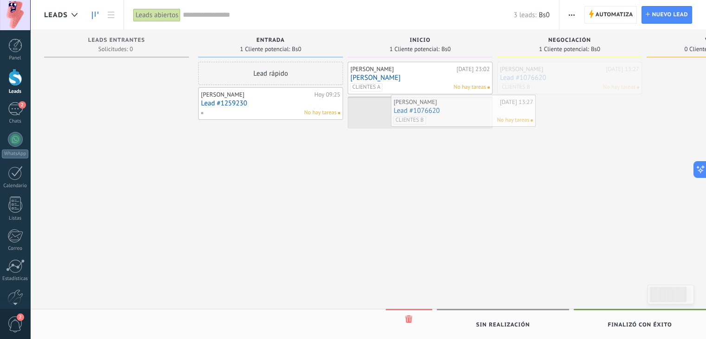
drag, startPoint x: 562, startPoint y: 84, endPoint x: 451, endPoint y: 116, distance: 116.0
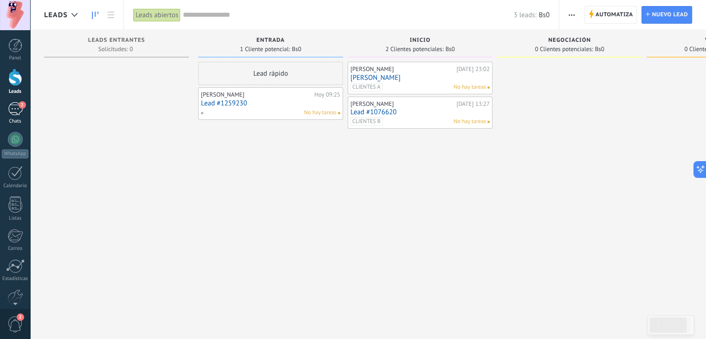
click at [12, 113] on div "2" at bounding box center [15, 108] width 15 height 13
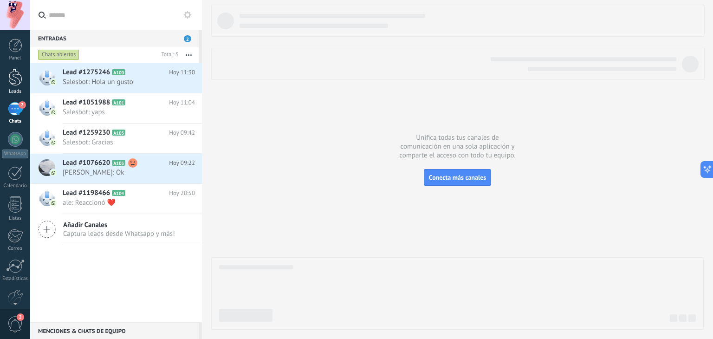
click at [13, 74] on div at bounding box center [15, 77] width 14 height 17
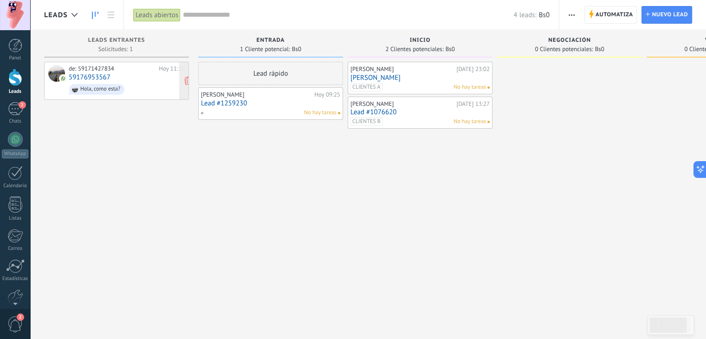
click at [79, 79] on link "59176953567" at bounding box center [90, 77] width 42 height 8
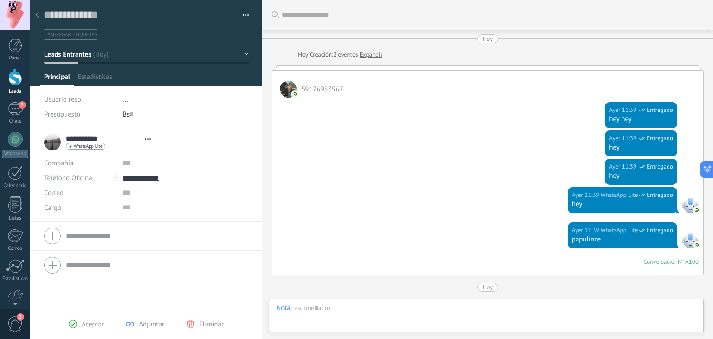
scroll to position [277, 0]
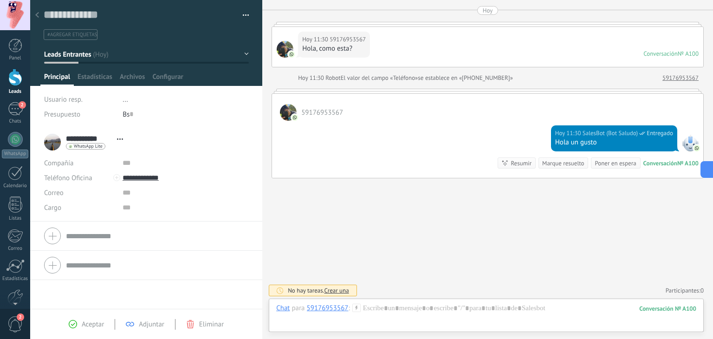
click at [16, 81] on div at bounding box center [15, 77] width 14 height 17
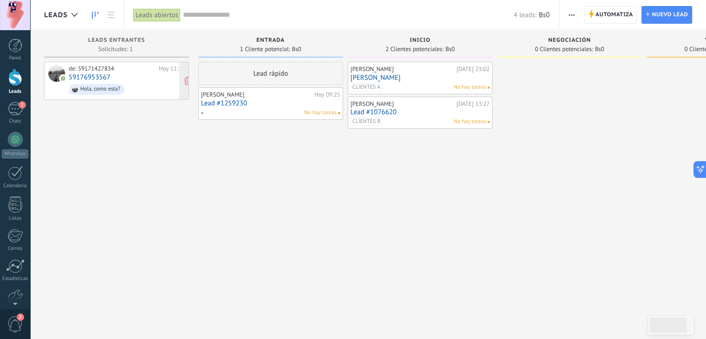
click at [91, 80] on link "59176953567" at bounding box center [90, 77] width 42 height 8
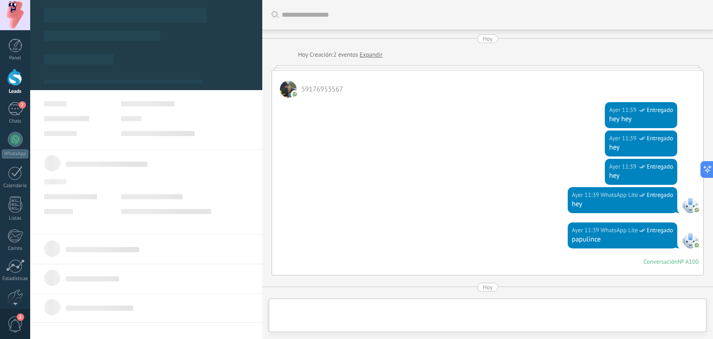
type textarea "**********"
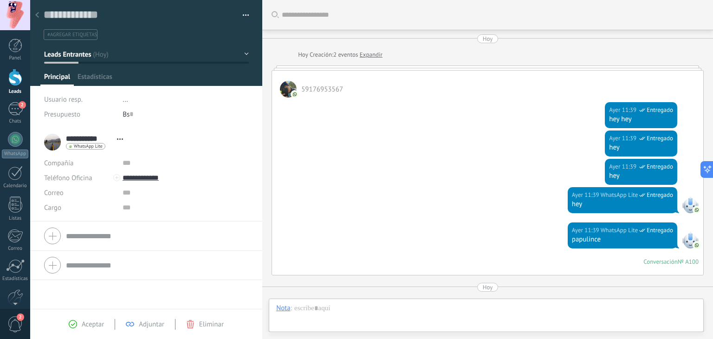
scroll to position [277, 0]
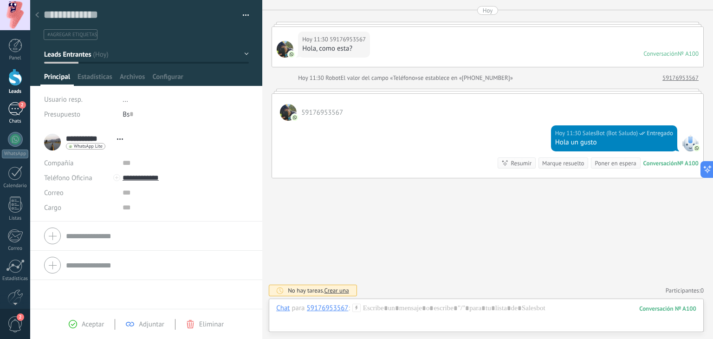
click at [15, 104] on div "2" at bounding box center [15, 108] width 15 height 13
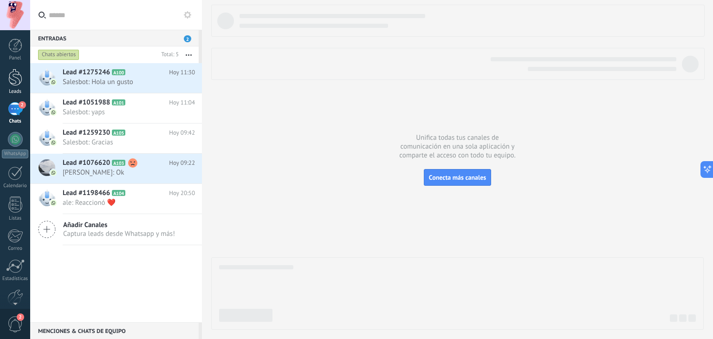
click at [14, 79] on div at bounding box center [15, 77] width 14 height 17
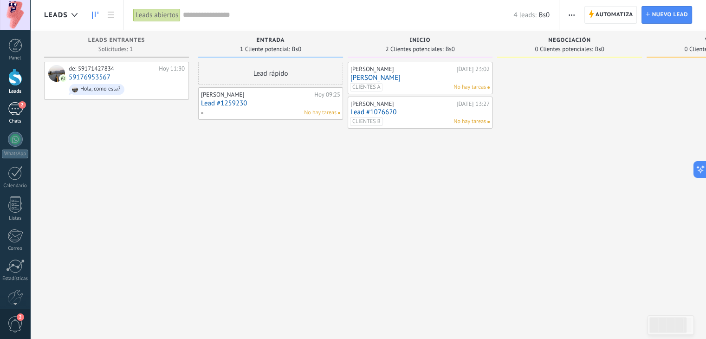
click at [15, 113] on div "2" at bounding box center [15, 108] width 15 height 13
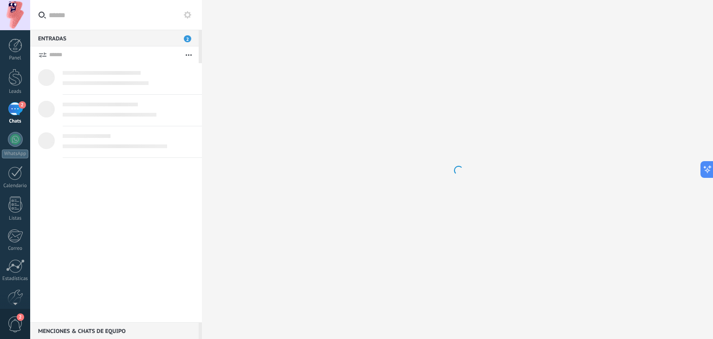
click at [186, 16] on use at bounding box center [187, 14] width 7 height 7
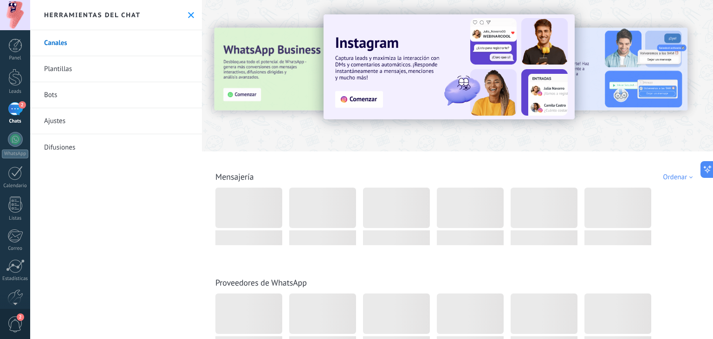
click at [67, 97] on link "Bots" at bounding box center [116, 95] width 172 height 26
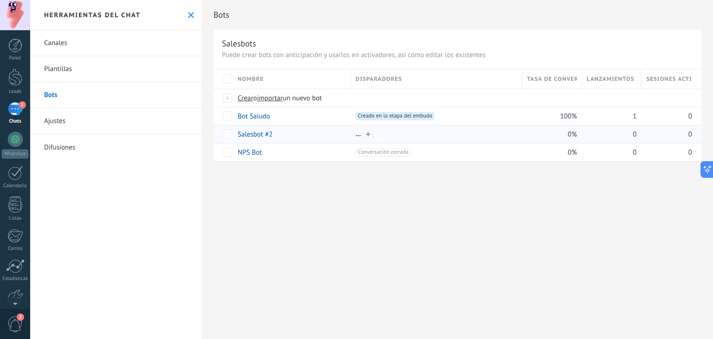
drag, startPoint x: 418, startPoint y: 134, endPoint x: 355, endPoint y: 136, distance: 63.1
click at [355, 136] on div at bounding box center [434, 134] width 167 height 18
click at [356, 136] on div at bounding box center [435, 134] width 161 height 8
click at [283, 227] on div "Bots Salesbots Puede crear bots con anticipación y usarlos en activadores, así …" at bounding box center [457, 169] width 511 height 339
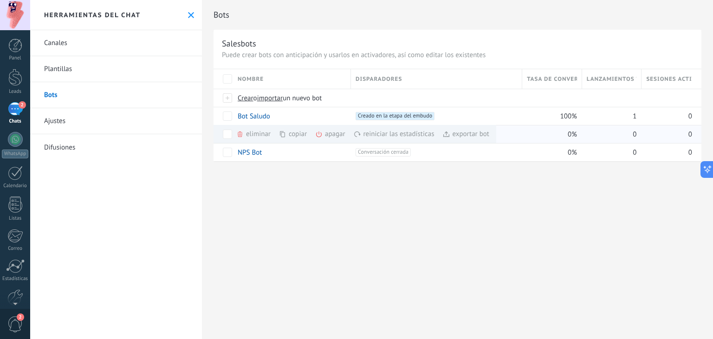
click at [257, 132] on div "eliminar màs" at bounding box center [269, 134] width 66 height 18
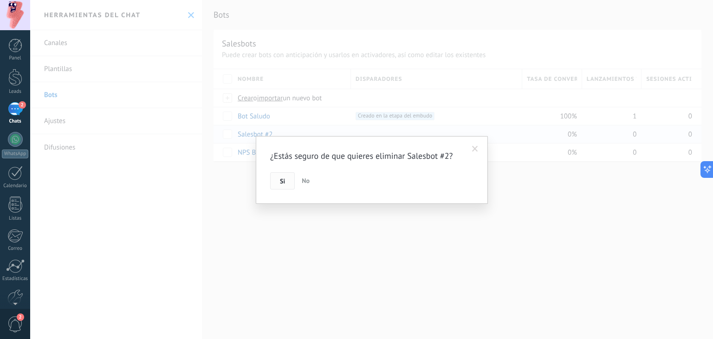
click at [279, 181] on button "Si" at bounding box center [282, 181] width 25 height 18
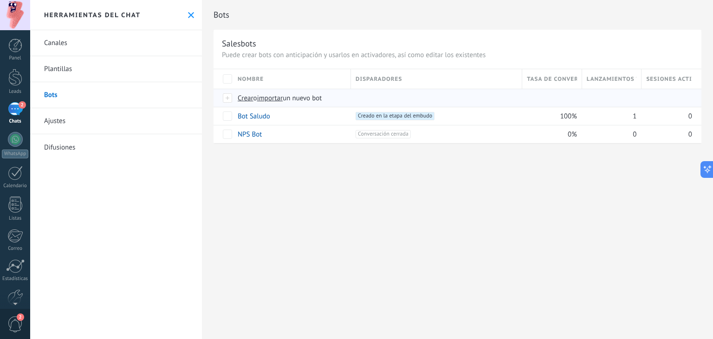
click at [246, 97] on span "Crear" at bounding box center [246, 98] width 16 height 9
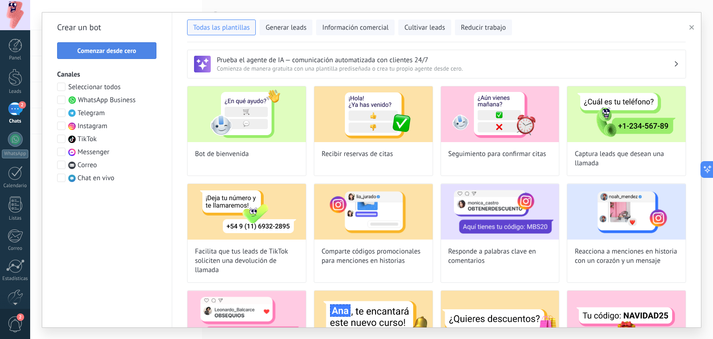
type input "**********"
click at [97, 51] on span "Comenzar desde cero" at bounding box center [106, 50] width 59 height 6
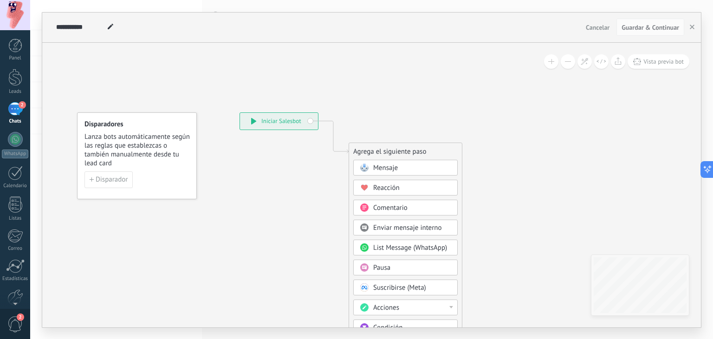
click at [378, 165] on span "Mensaje" at bounding box center [385, 167] width 25 height 9
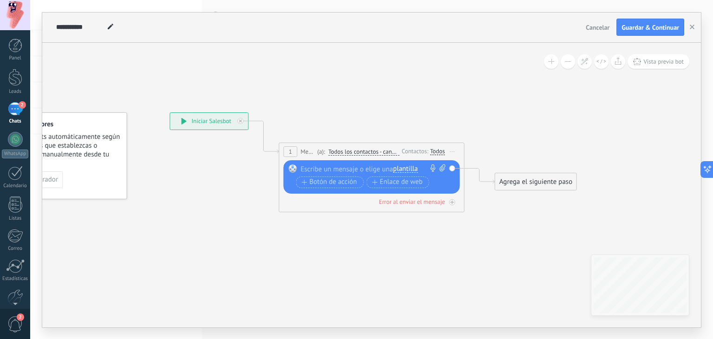
click at [356, 167] on div at bounding box center [370, 168] width 138 height 9
click at [432, 148] on div "Todos" at bounding box center [437, 151] width 15 height 7
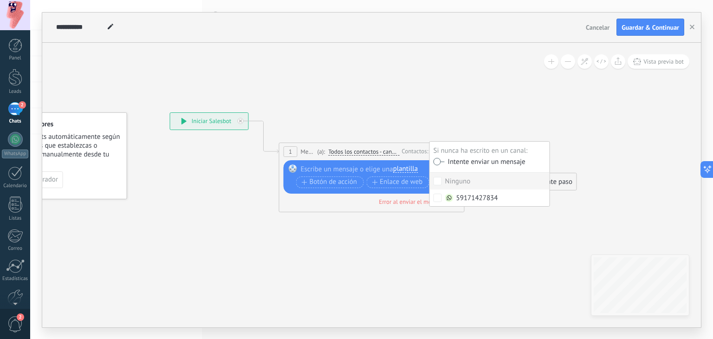
click at [434, 159] on label at bounding box center [438, 161] width 11 height 6
click at [396, 118] on icon at bounding box center [357, 155] width 839 height 551
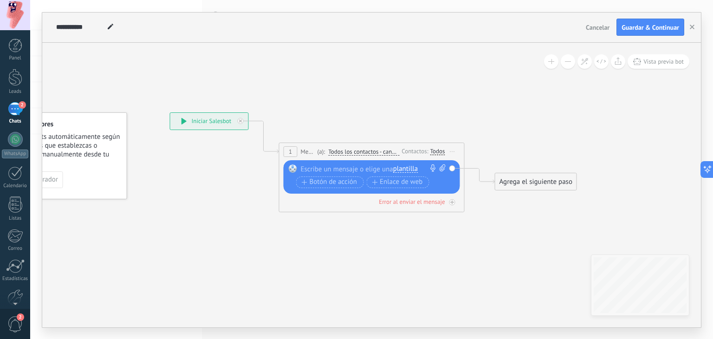
click at [329, 168] on div at bounding box center [370, 168] width 138 height 9
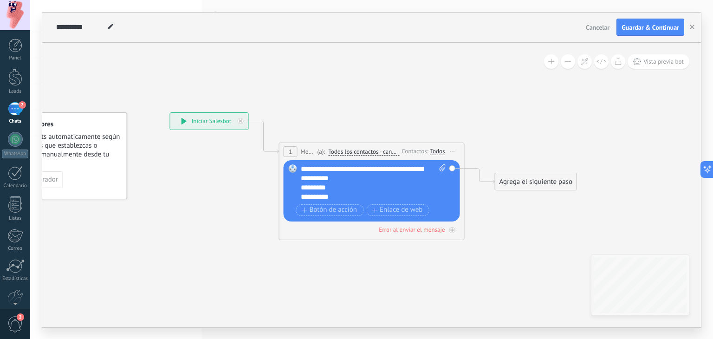
click at [309, 188] on div "**********" at bounding box center [374, 182] width 146 height 37
click at [304, 186] on div "**********" at bounding box center [374, 182] width 146 height 37
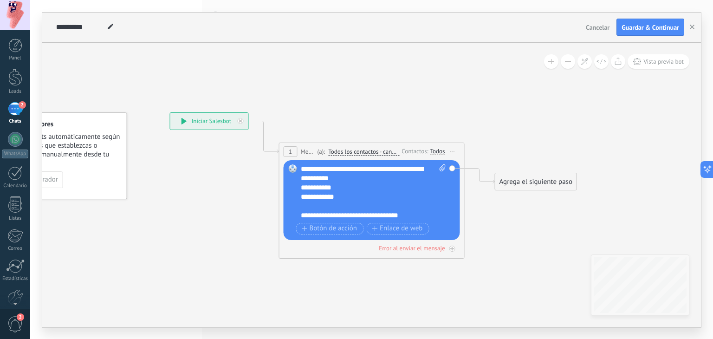
click at [507, 186] on div "Agrega el siguiente paso" at bounding box center [535, 181] width 81 height 15
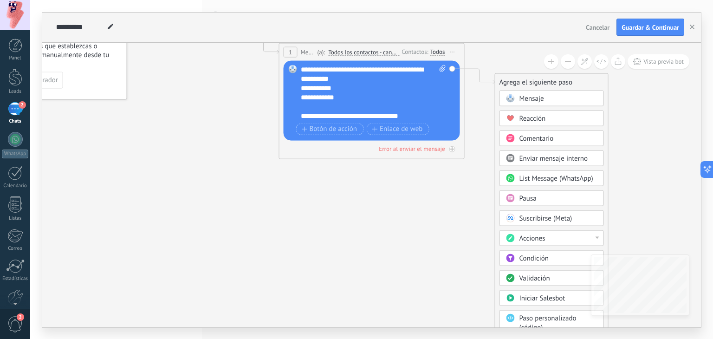
click at [522, 192] on div "Pausa" at bounding box center [551, 198] width 104 height 16
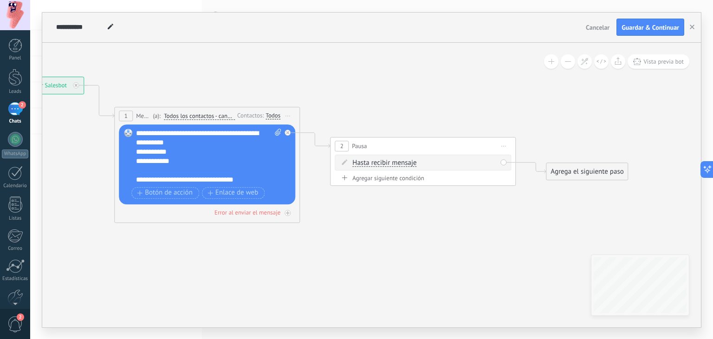
click at [558, 256] on icon at bounding box center [300, 150] width 1055 height 610
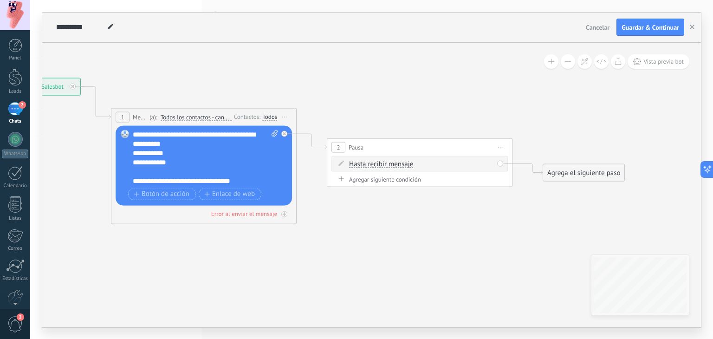
click at [392, 166] on span "Hasta recibir mensaje" at bounding box center [381, 163] width 64 height 7
click at [392, 166] on button "Hasta recibir mensaje" at bounding box center [402, 163] width 116 height 17
click at [392, 166] on span "Hasta recibir mensaje" at bounding box center [395, 164] width 112 height 9
click at [548, 165] on div "Agrega el siguiente paso" at bounding box center [583, 172] width 81 height 15
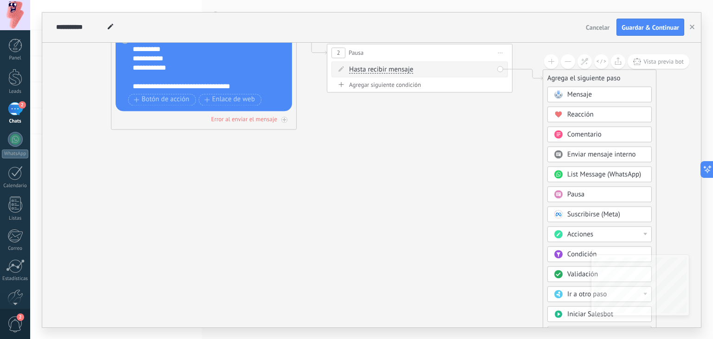
click at [565, 247] on div "Condición" at bounding box center [599, 254] width 104 height 16
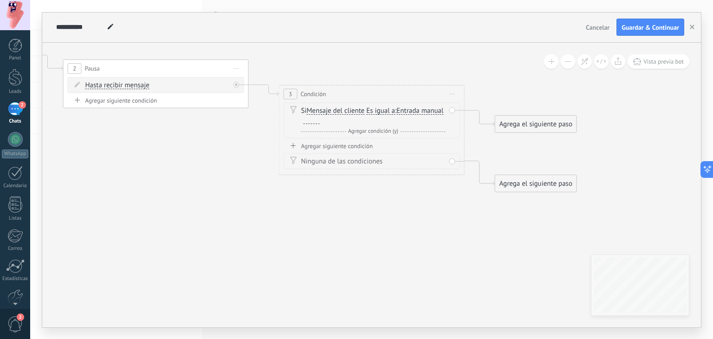
click at [396, 115] on span "Entrada manual" at bounding box center [419, 110] width 47 height 7
click at [392, 118] on button "Entrada manual" at bounding box center [450, 111] width 116 height 17
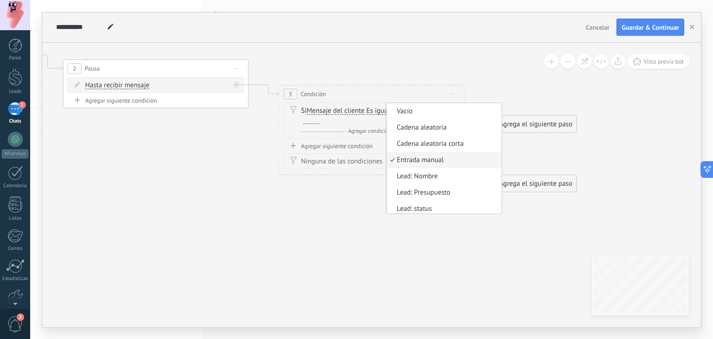
click at [208, 146] on icon at bounding box center [141, 95] width 1271 height 657
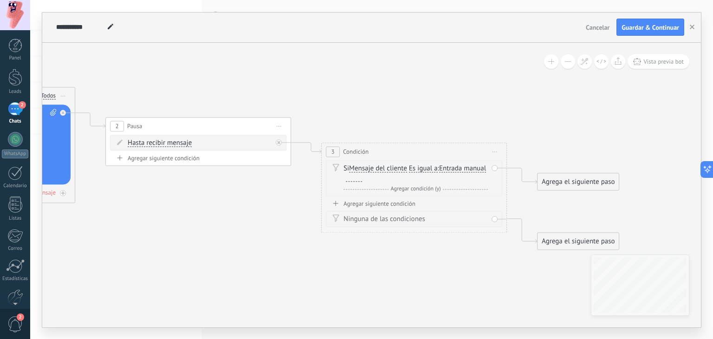
click at [362, 177] on div at bounding box center [354, 177] width 16 height 7
drag, startPoint x: 557, startPoint y: 182, endPoint x: 538, endPoint y: 99, distance: 85.3
click at [538, 99] on div "Agrega el siguiente paso" at bounding box center [558, 95] width 81 height 15
click at [379, 202] on div "Agregar siguiente condición" at bounding box center [414, 204] width 176 height 8
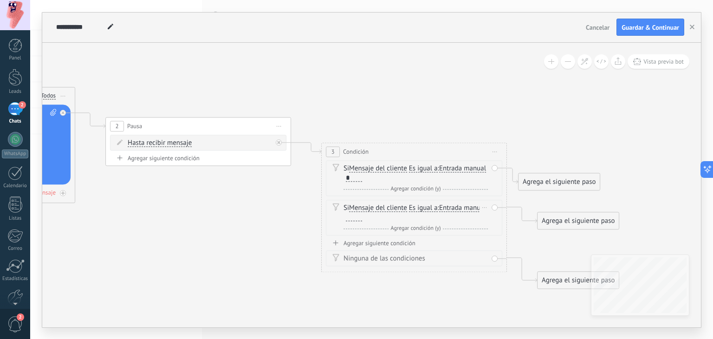
click at [362, 216] on div at bounding box center [354, 216] width 16 height 7
drag, startPoint x: 527, startPoint y: 182, endPoint x: 518, endPoint y: 94, distance: 89.1
click at [518, 108] on div "Agrega el siguiente paso" at bounding box center [553, 115] width 81 height 15
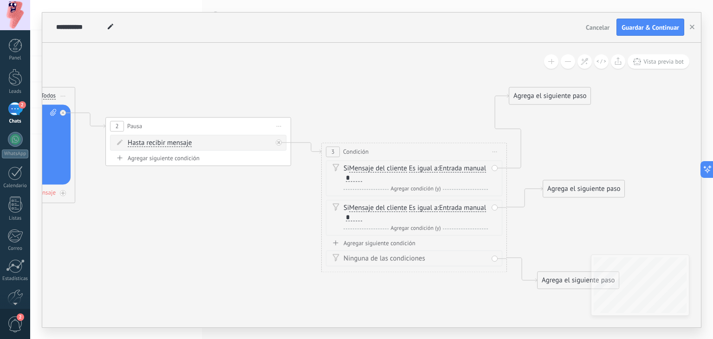
drag, startPoint x: 544, startPoint y: 213, endPoint x: 548, endPoint y: 180, distance: 33.2
click at [548, 181] on div "Agrega el siguiente paso" at bounding box center [583, 188] width 81 height 15
drag, startPoint x: 530, startPoint y: 97, endPoint x: 500, endPoint y: 89, distance: 31.3
click at [500, 89] on div "Agrega el siguiente paso" at bounding box center [519, 87] width 81 height 15
click at [506, 88] on div "Agrega el siguiente paso" at bounding box center [519, 87] width 81 height 15
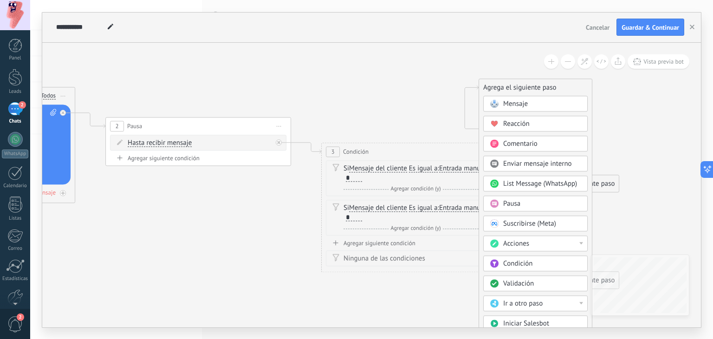
click at [510, 107] on span "Mensaje" at bounding box center [515, 103] width 25 height 9
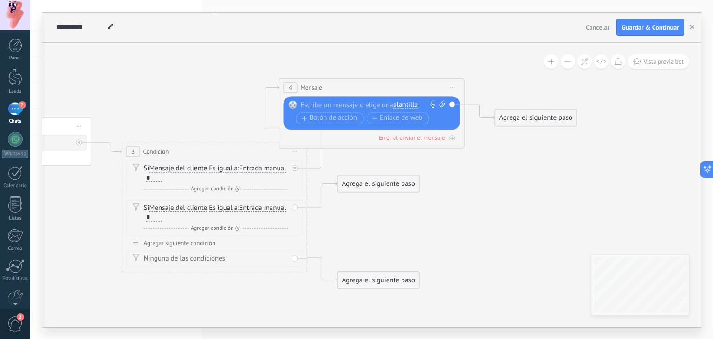
click at [357, 101] on div at bounding box center [370, 104] width 138 height 9
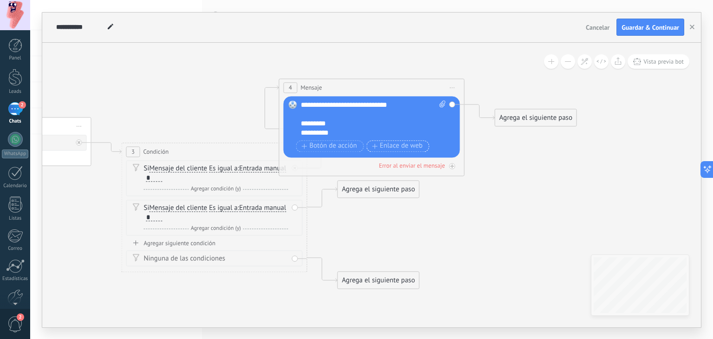
click at [387, 146] on span "Enlace de web" at bounding box center [397, 145] width 51 height 7
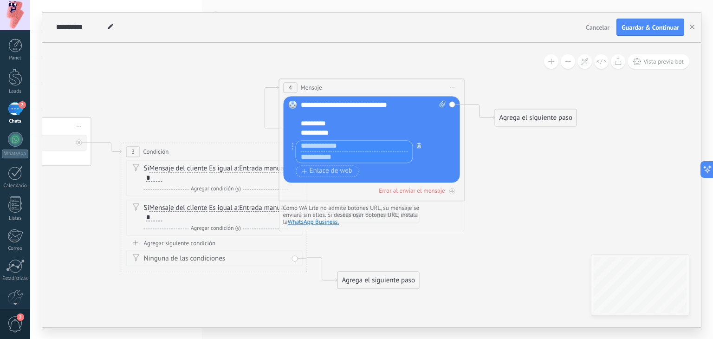
click at [418, 146] on icon "button" at bounding box center [419, 146] width 5 height 6
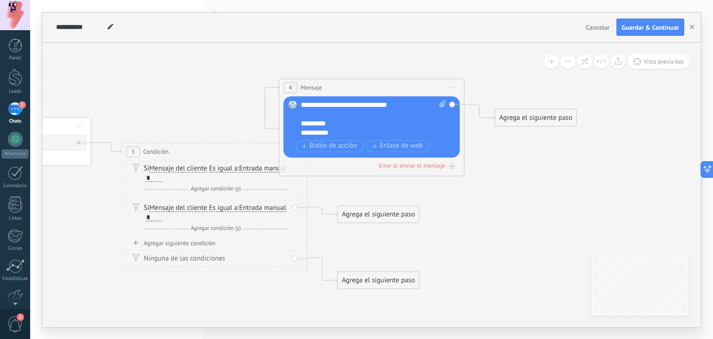
click at [349, 132] on div "**********" at bounding box center [365, 132] width 129 height 9
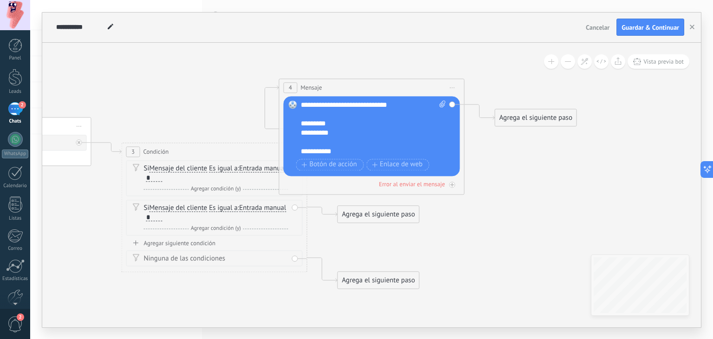
click at [557, 213] on icon at bounding box center [63, 173] width 1428 height 696
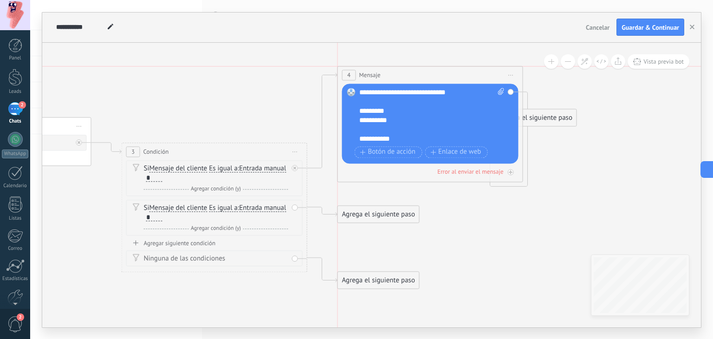
drag, startPoint x: 350, startPoint y: 89, endPoint x: 412, endPoint y: 74, distance: 63.5
click at [412, 74] on div "4 Mensaje ******* (a): Todos los contactos - canales seleccionados Todos los co…" at bounding box center [430, 74] width 185 height 17
click at [349, 216] on div "Agrega el siguiente paso" at bounding box center [378, 213] width 81 height 15
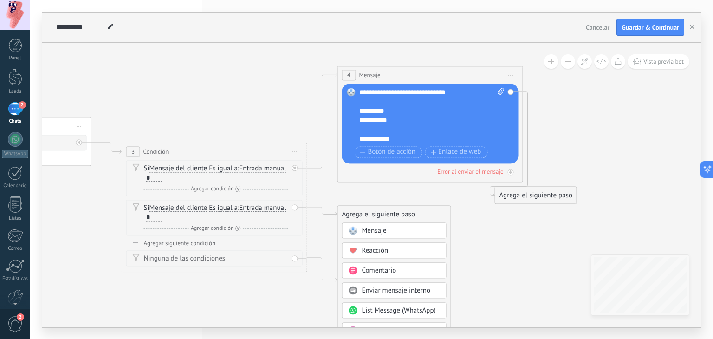
click at [367, 231] on span "Mensaje" at bounding box center [374, 230] width 25 height 9
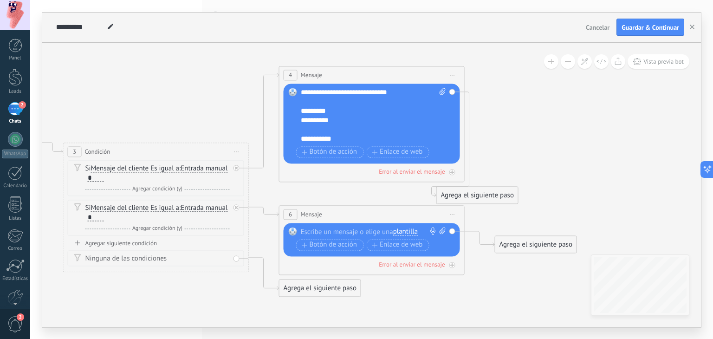
click at [314, 237] on div "Reemplazar Quitar Convertir a mensaje de voz Arrastre la imagen aquí para adjun…" at bounding box center [373, 240] width 145 height 26
click at [312, 234] on div at bounding box center [370, 231] width 138 height 9
drag, startPoint x: 509, startPoint y: 200, endPoint x: 596, endPoint y: 114, distance: 122.7
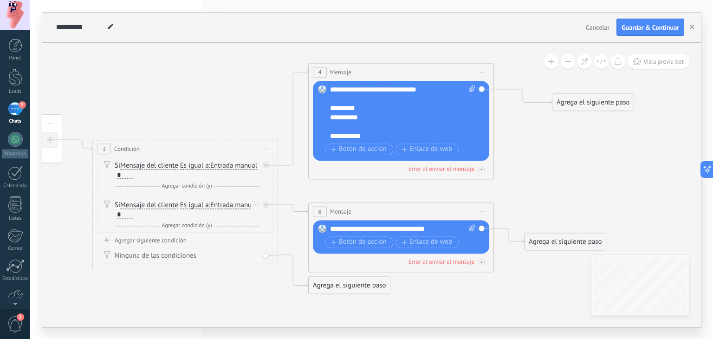
click at [200, 225] on span "Agregar condición (y)" at bounding box center [187, 225] width 55 height 7
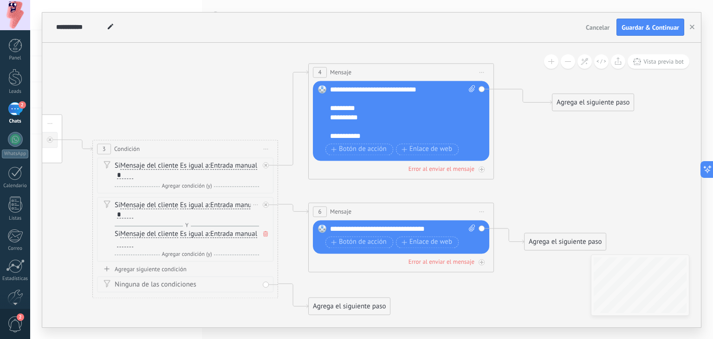
click at [133, 247] on div at bounding box center [124, 243] width 19 height 8
click at [133, 244] on div at bounding box center [125, 242] width 16 height 7
click at [41, 214] on div "**********" at bounding box center [371, 169] width 683 height 339
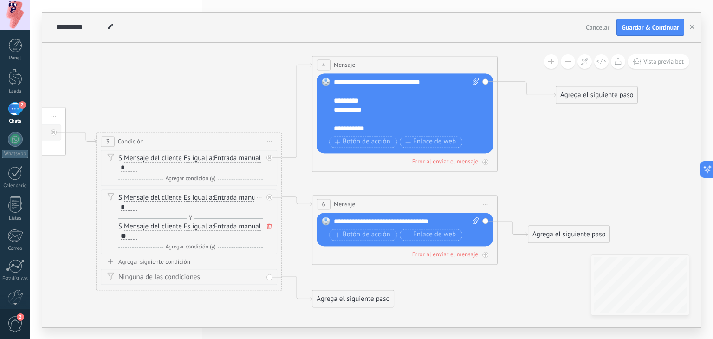
click at [179, 224] on span "Mensaje del cliente" at bounding box center [153, 226] width 58 height 7
click at [179, 224] on button "Mensaje del cliente" at bounding box center [177, 226] width 116 height 17
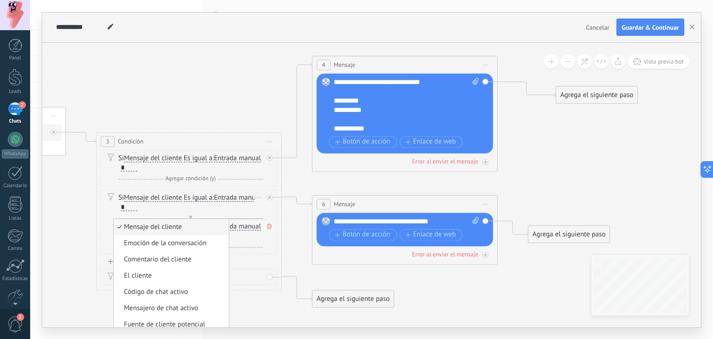
click at [179, 224] on span "Mensaje del cliente" at bounding box center [170, 226] width 112 height 9
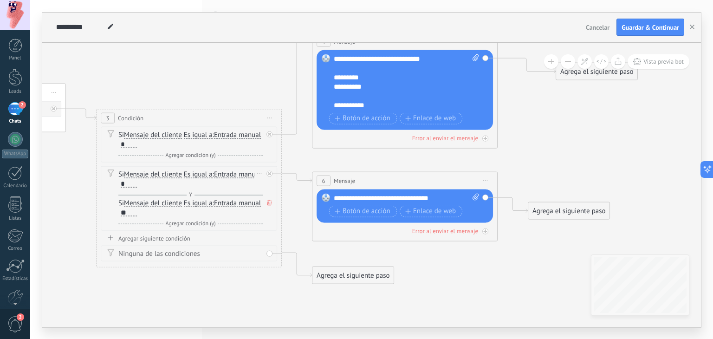
drag, startPoint x: 225, startPoint y: 197, endPoint x: 167, endPoint y: 197, distance: 58.0
drag, startPoint x: 167, startPoint y: 197, endPoint x: 148, endPoint y: 203, distance: 18.9
drag, startPoint x: 148, startPoint y: 203, endPoint x: 52, endPoint y: 202, distance: 96.0
click at [52, 202] on icon at bounding box center [81, 143] width 1514 height 704
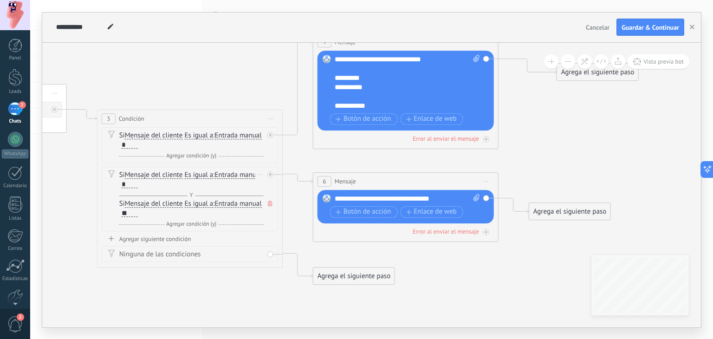
click at [271, 203] on icon at bounding box center [270, 203] width 5 height 6
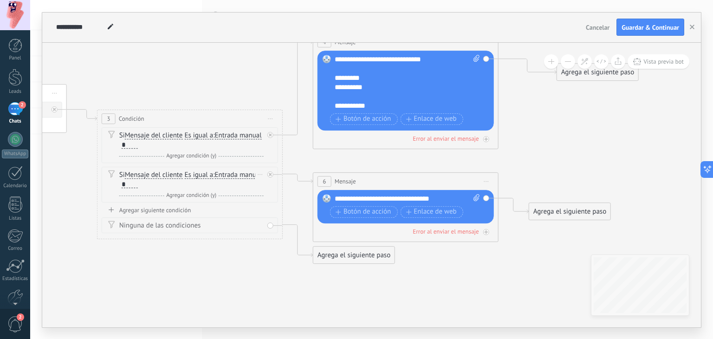
click at [139, 214] on div "Agregar siguiente condición Ninguna de las condiciones" at bounding box center [190, 219] width 176 height 27
click at [144, 210] on div "Agregar siguiente condición" at bounding box center [190, 210] width 176 height 8
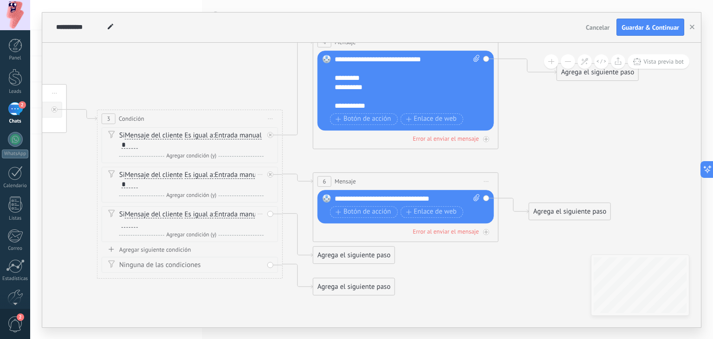
click at [138, 224] on div at bounding box center [130, 223] width 16 height 7
click at [368, 258] on div "Agrega el siguiente paso" at bounding box center [353, 254] width 81 height 15
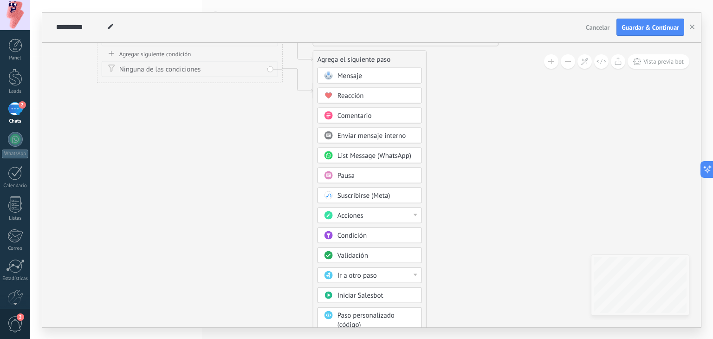
click at [348, 267] on div "Ir a otro paso" at bounding box center [369, 275] width 104 height 16
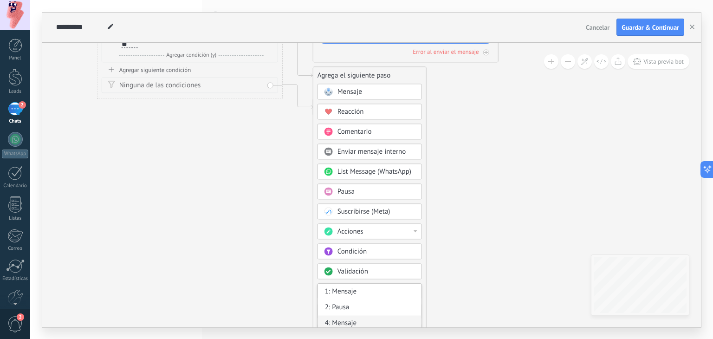
click at [329, 317] on div "4: Mensaje" at bounding box center [369, 323] width 103 height 16
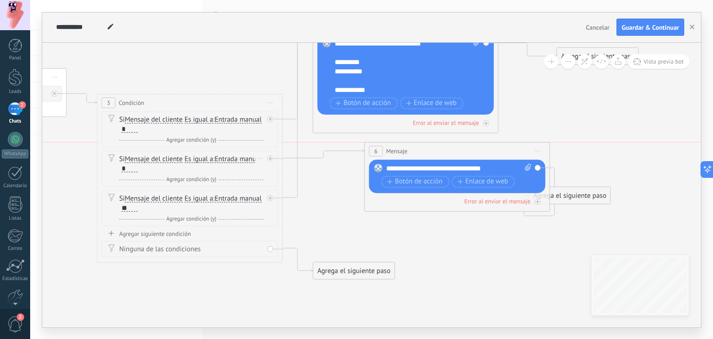
drag, startPoint x: 396, startPoint y: 168, endPoint x: 447, endPoint y: 154, distance: 53.2
click at [447, 154] on div "6 Mensaje ******* (a): Todos los contactos - canales seleccionados Todos los co…" at bounding box center [457, 150] width 185 height 17
click at [154, 230] on div "Agregar siguiente condición" at bounding box center [190, 233] width 176 height 8
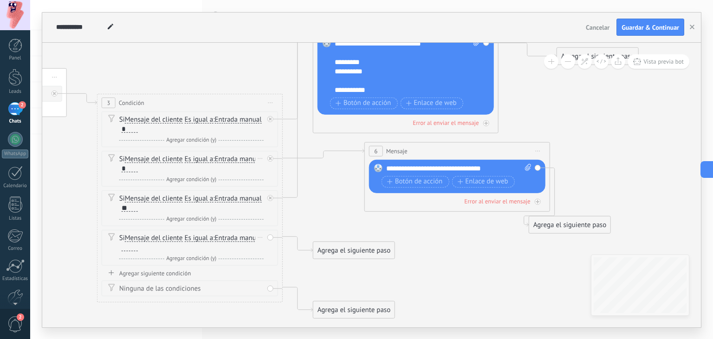
click at [138, 243] on div at bounding box center [130, 246] width 16 height 7
click at [334, 251] on div "Agrega el siguiente paso" at bounding box center [353, 249] width 81 height 15
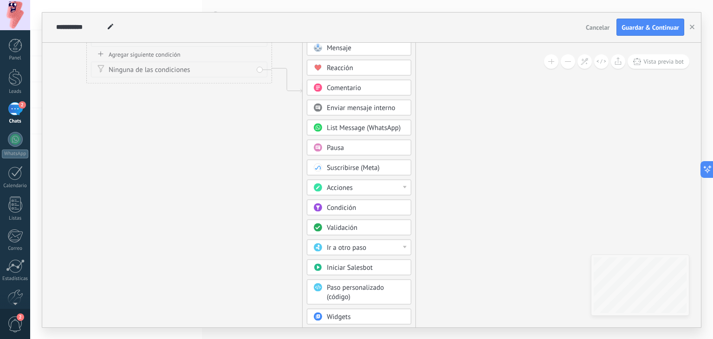
click at [344, 243] on span "Ir a otro paso" at bounding box center [346, 247] width 39 height 9
click at [329, 294] on div "6: Mensaje" at bounding box center [358, 295] width 103 height 16
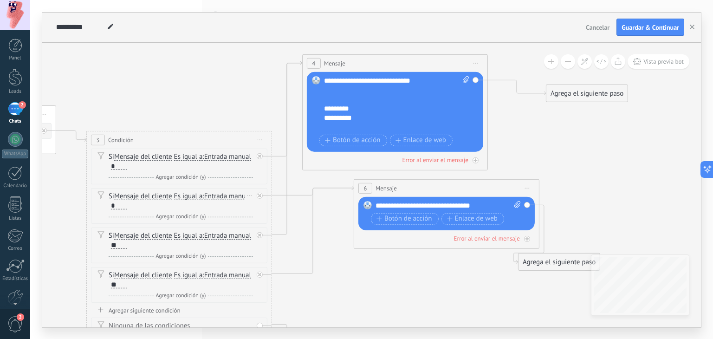
click at [554, 90] on div "Agrega el siguiente paso" at bounding box center [586, 92] width 81 height 15
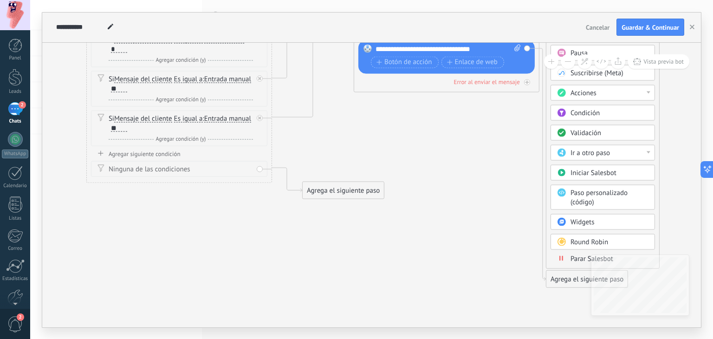
click at [569, 254] on span at bounding box center [561, 257] width 18 height 7
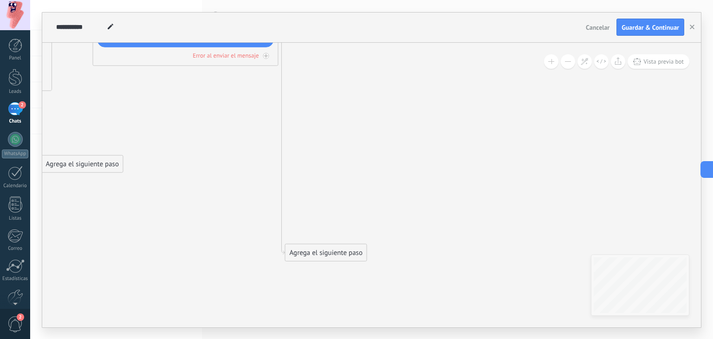
click at [329, 250] on div "Agrega el siguiente paso" at bounding box center [325, 252] width 81 height 15
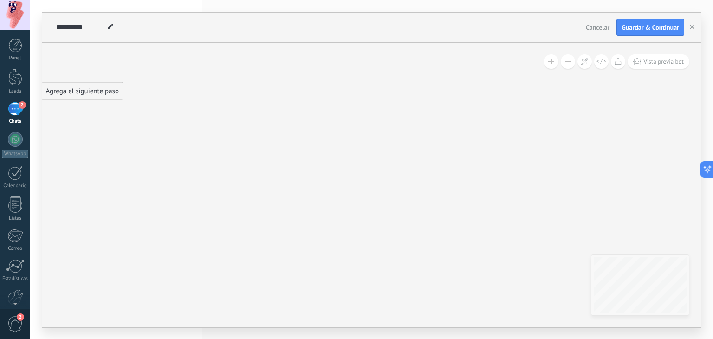
drag, startPoint x: 322, startPoint y: 184, endPoint x: 352, endPoint y: 16, distance: 171.1
click at [352, 16] on div "**********" at bounding box center [371, 170] width 658 height 315
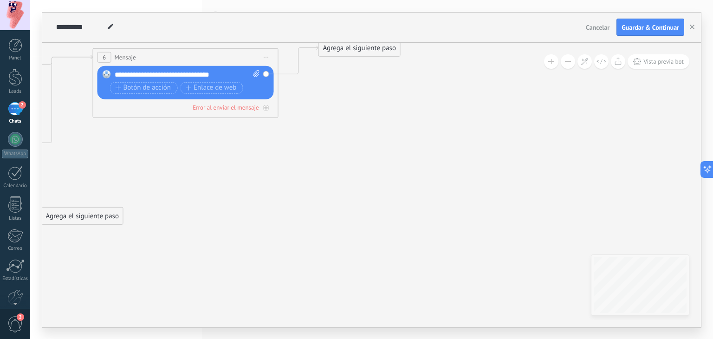
drag, startPoint x: 340, startPoint y: 139, endPoint x: 344, endPoint y: 52, distance: 87.3
click at [344, 52] on div "Agrega el siguiente paso" at bounding box center [359, 47] width 81 height 15
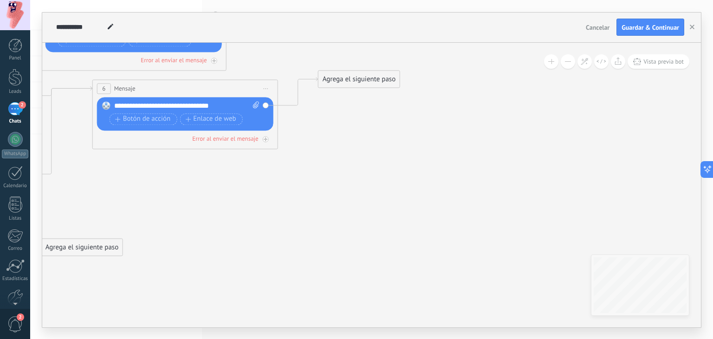
click at [351, 77] on div "Agrega el siguiente paso" at bounding box center [358, 78] width 81 height 15
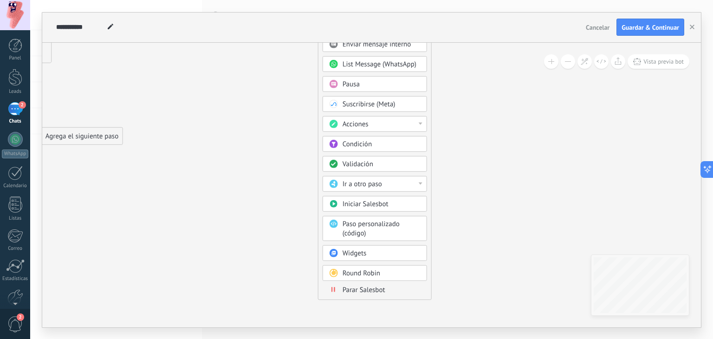
click at [337, 287] on span at bounding box center [333, 288] width 18 height 7
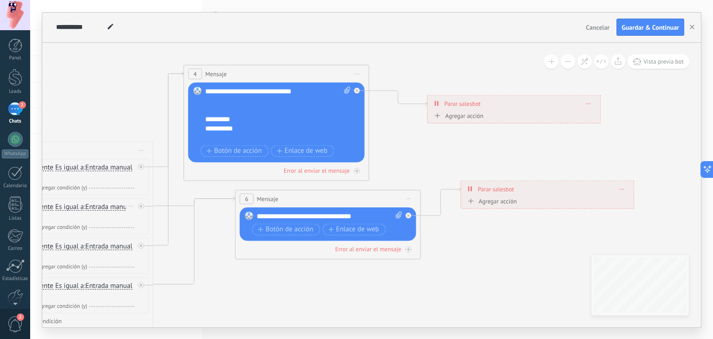
click at [232, 129] on div "**********" at bounding box center [278, 114] width 146 height 56
click at [208, 121] on div at bounding box center [273, 118] width 136 height 9
click at [207, 125] on div "**********" at bounding box center [269, 132] width 129 height 19
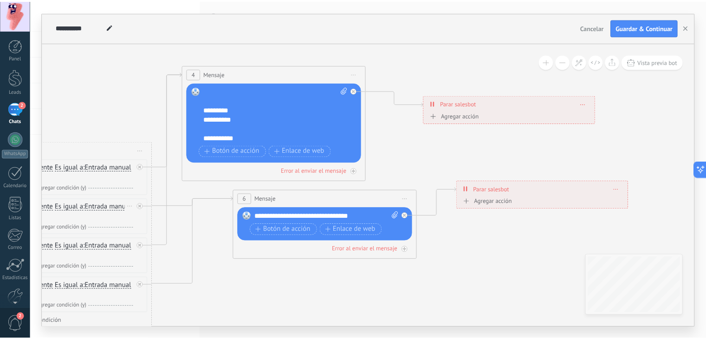
scroll to position [0, 0]
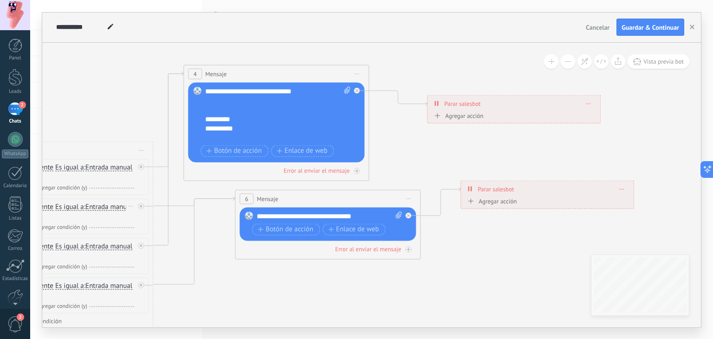
click at [217, 109] on div "**********" at bounding box center [278, 114] width 146 height 56
click at [429, 68] on icon at bounding box center [13, 210] width 1637 height 774
click at [111, 29] on icon at bounding box center [111, 27] width 6 height 6
type input "*"
type input "**********"
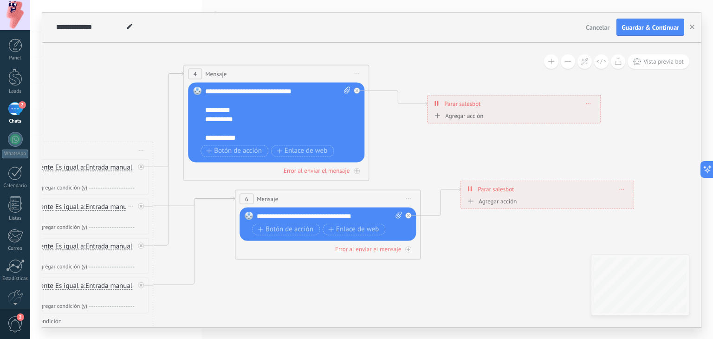
click at [111, 108] on icon at bounding box center [13, 210] width 1637 height 774
click at [638, 31] on span "Guardar & Continuar" at bounding box center [650, 27] width 58 height 6
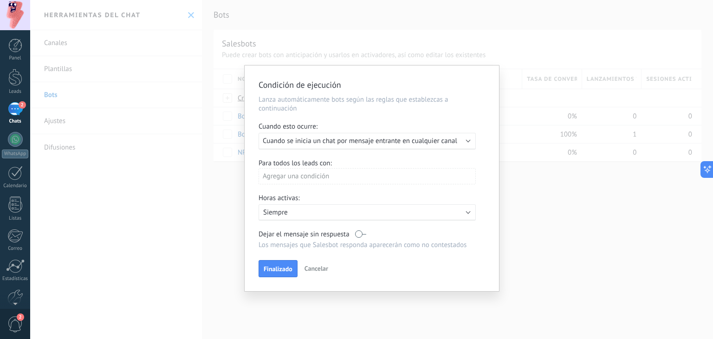
click at [316, 267] on span "Cancelar" at bounding box center [316, 268] width 24 height 8
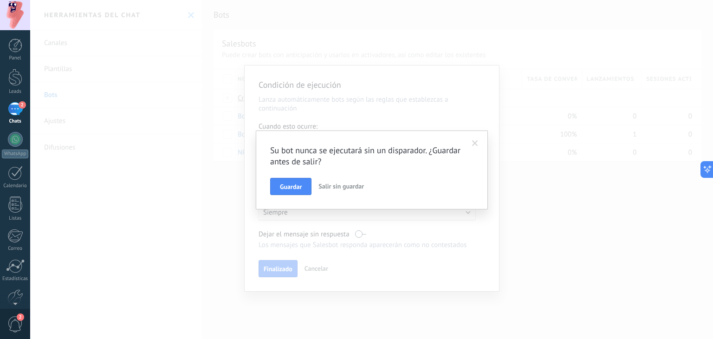
click at [329, 187] on span "Salir sin guardar" at bounding box center [340, 186] width 45 height 8
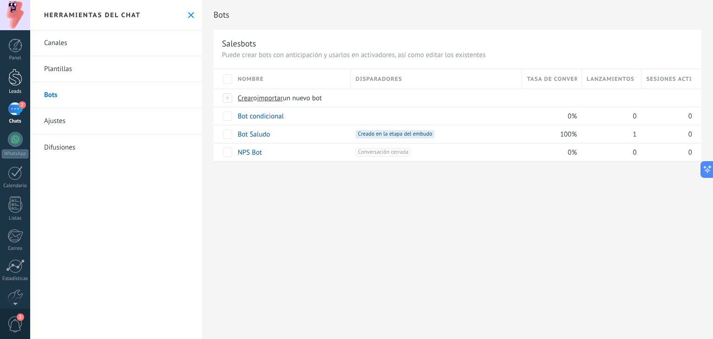
click at [3, 78] on link "Leads" at bounding box center [15, 82] width 30 height 26
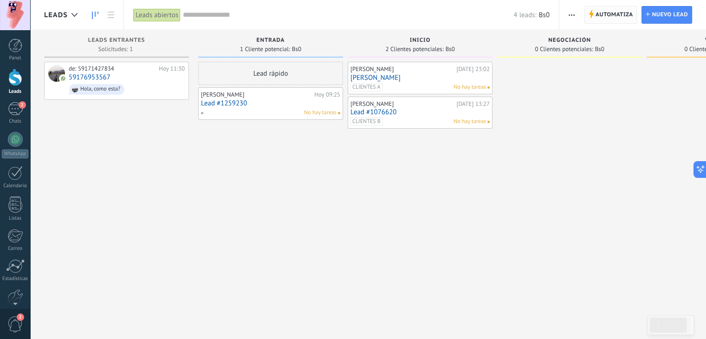
click at [618, 17] on span "Automatiza" at bounding box center [614, 14] width 38 height 17
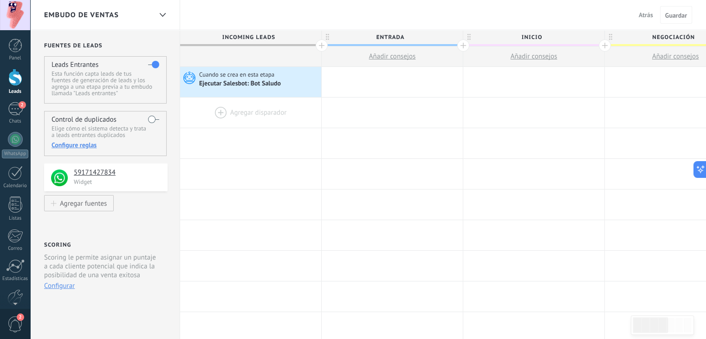
click at [303, 104] on div at bounding box center [250, 112] width 141 height 30
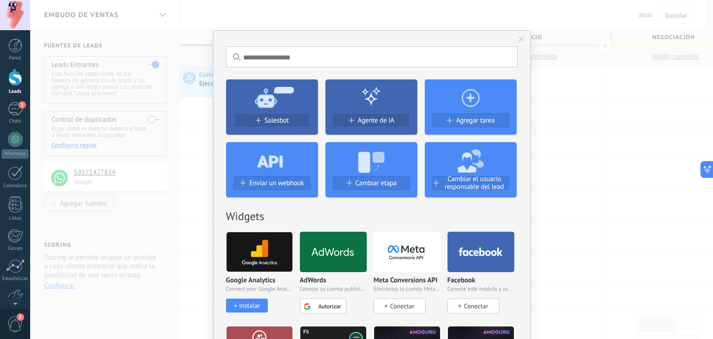
click at [516, 35] on span at bounding box center [521, 40] width 15 height 16
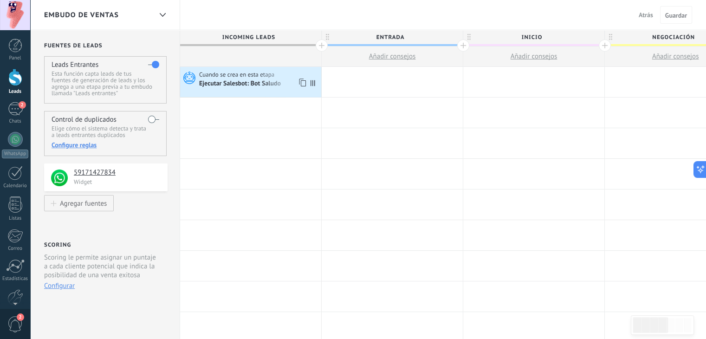
click at [248, 76] on span "Cuando se crea en esta etapa" at bounding box center [237, 75] width 77 height 8
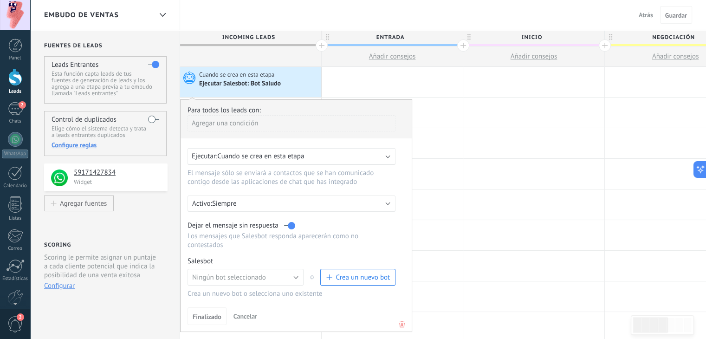
click at [248, 76] on span "Cuando se crea en esta etapa" at bounding box center [237, 75] width 77 height 8
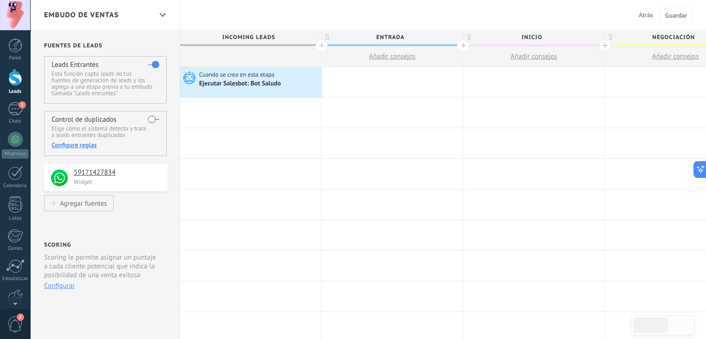
click at [248, 76] on span "Cuando se crea en esta etapa" at bounding box center [237, 75] width 77 height 8
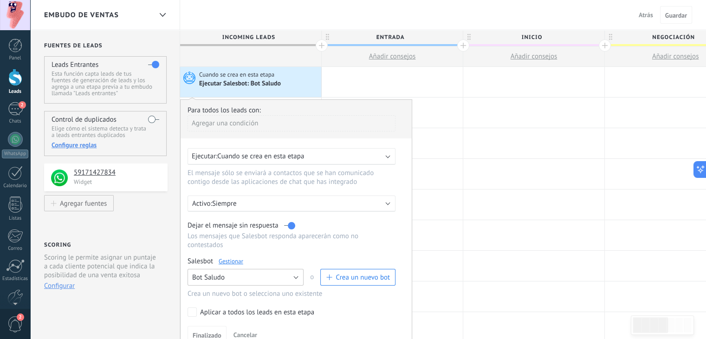
click at [279, 269] on button "Bot Saludo" at bounding box center [245, 277] width 116 height 17
click at [215, 290] on li "Bot condicional" at bounding box center [242, 293] width 121 height 16
click at [211, 332] on span "Finalizado" at bounding box center [207, 335] width 29 height 6
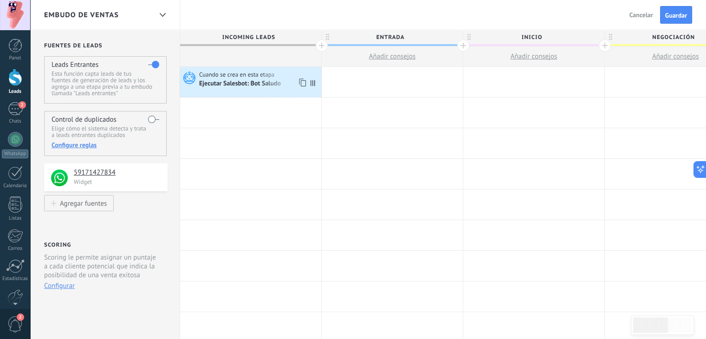
click at [258, 73] on span "Cuando se crea en esta etapa" at bounding box center [237, 75] width 77 height 8
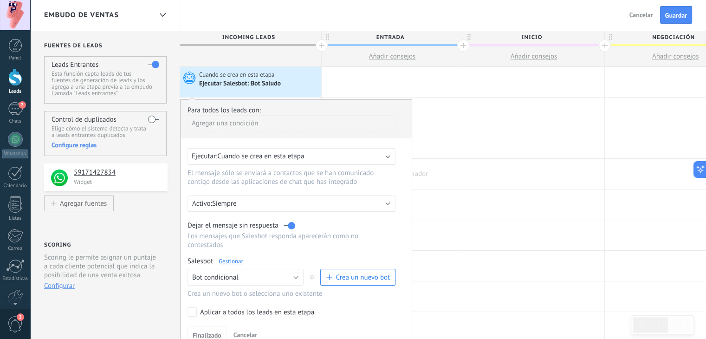
click at [459, 180] on div at bounding box center [392, 174] width 141 height 30
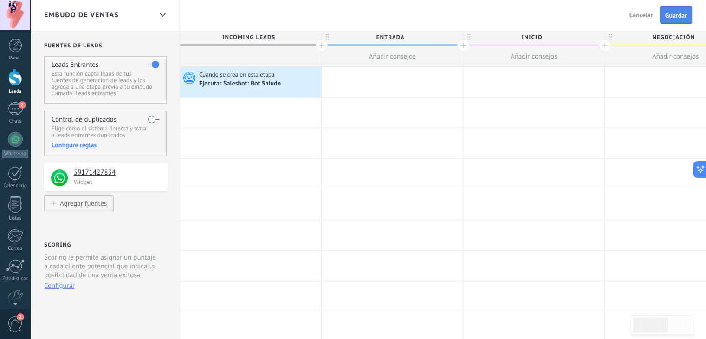
click at [665, 20] on button "Guardar" at bounding box center [676, 15] width 32 height 18
click at [15, 78] on div at bounding box center [15, 77] width 14 height 17
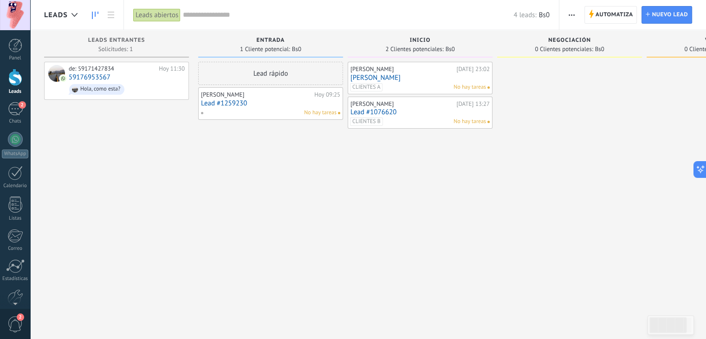
click at [161, 129] on div "de: 59171427834 Hoy 11:30 59176953567 Hola, como esta?" at bounding box center [116, 171] width 145 height 218
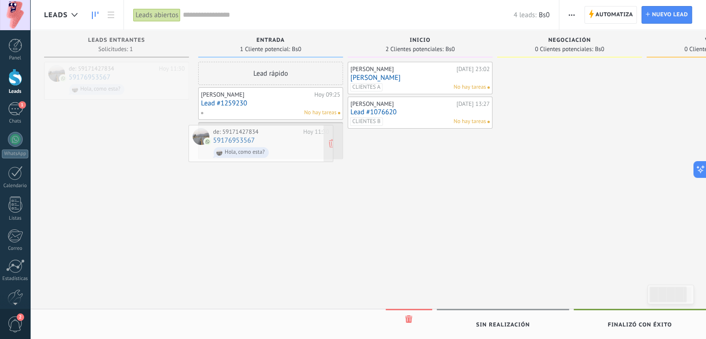
drag, startPoint x: 151, startPoint y: 78, endPoint x: 297, endPoint y: 140, distance: 158.7
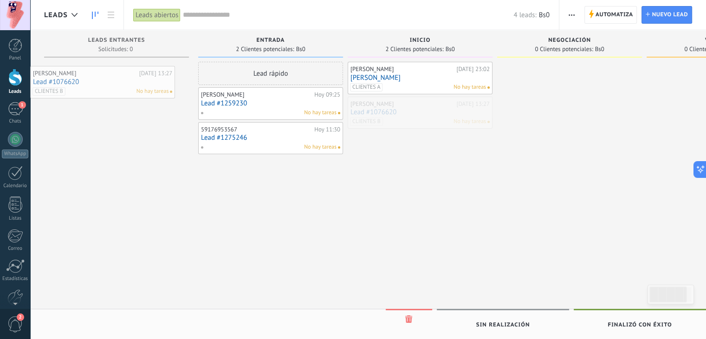
drag, startPoint x: 415, startPoint y: 111, endPoint x: 91, endPoint y: 81, distance: 325.7
drag, startPoint x: 385, startPoint y: 116, endPoint x: 93, endPoint y: 75, distance: 295.1
drag, startPoint x: 398, startPoint y: 107, endPoint x: 104, endPoint y: 75, distance: 295.4
drag, startPoint x: 404, startPoint y: 127, endPoint x: 100, endPoint y: 91, distance: 305.5
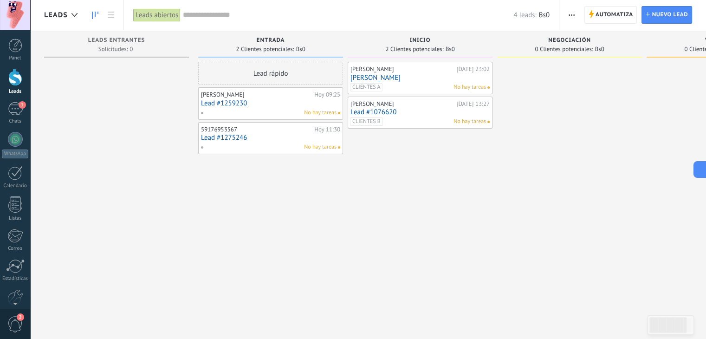
click at [135, 84] on div at bounding box center [116, 171] width 145 height 218
click at [5, 337] on div "2" at bounding box center [15, 323] width 30 height 31
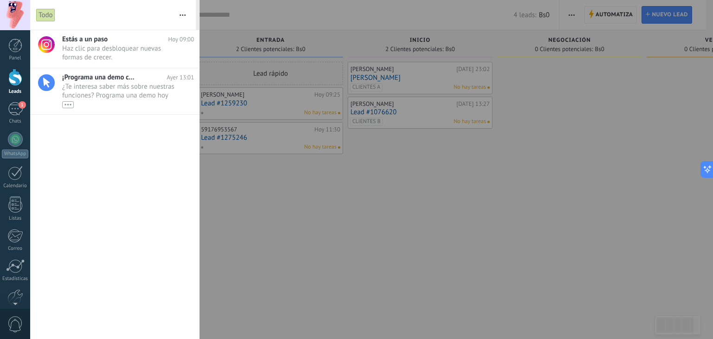
click at [539, 206] on div at bounding box center [356, 169] width 713 height 339
